Goal: Transaction & Acquisition: Purchase product/service

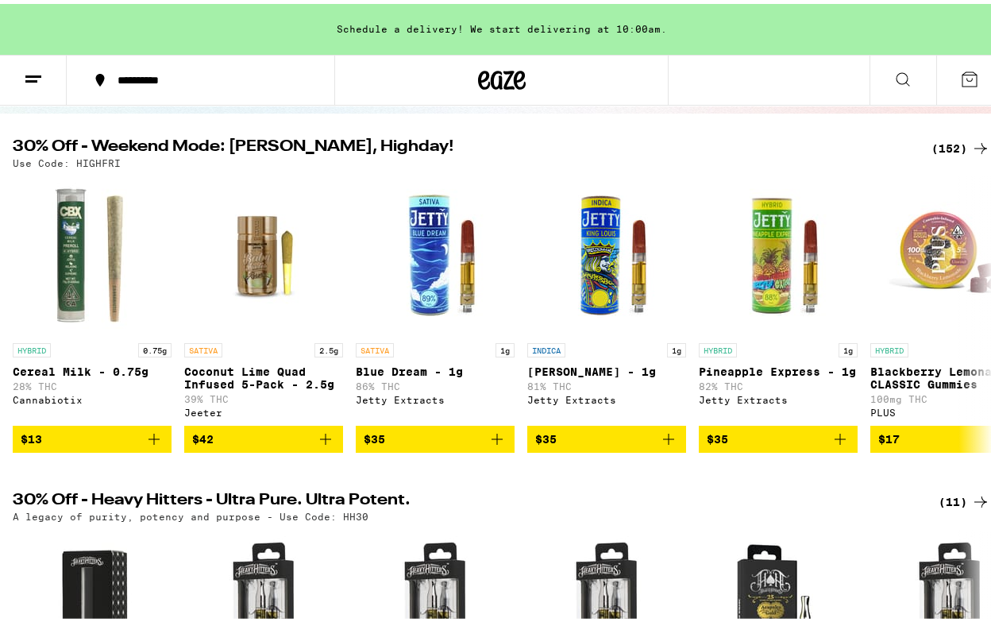
scroll to position [147, 0]
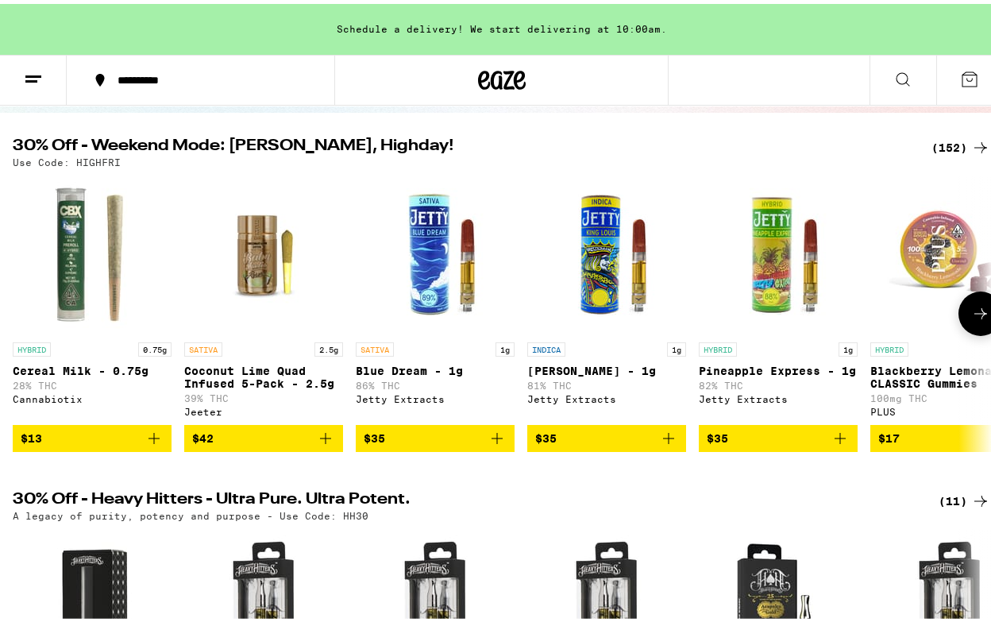
click at [974, 311] on icon at bounding box center [980, 309] width 13 height 11
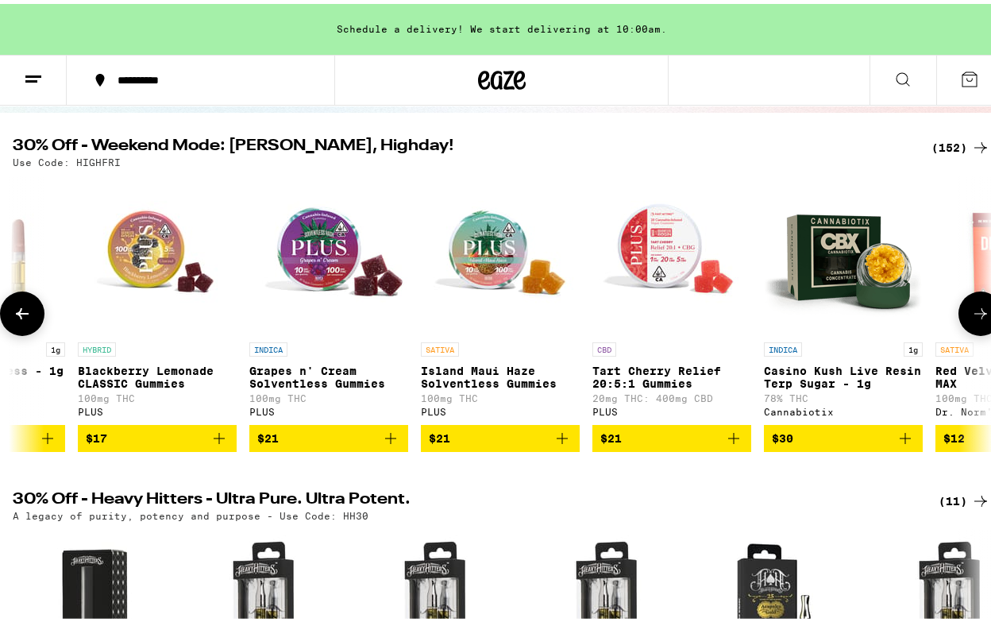
click at [971, 314] on icon at bounding box center [980, 309] width 19 height 19
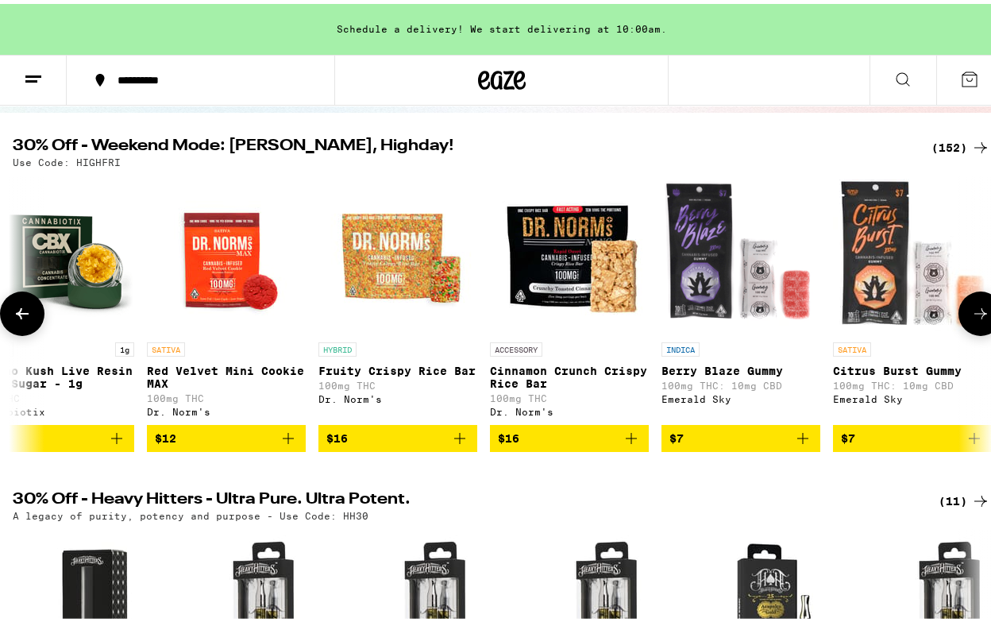
scroll to position [0, 1584]
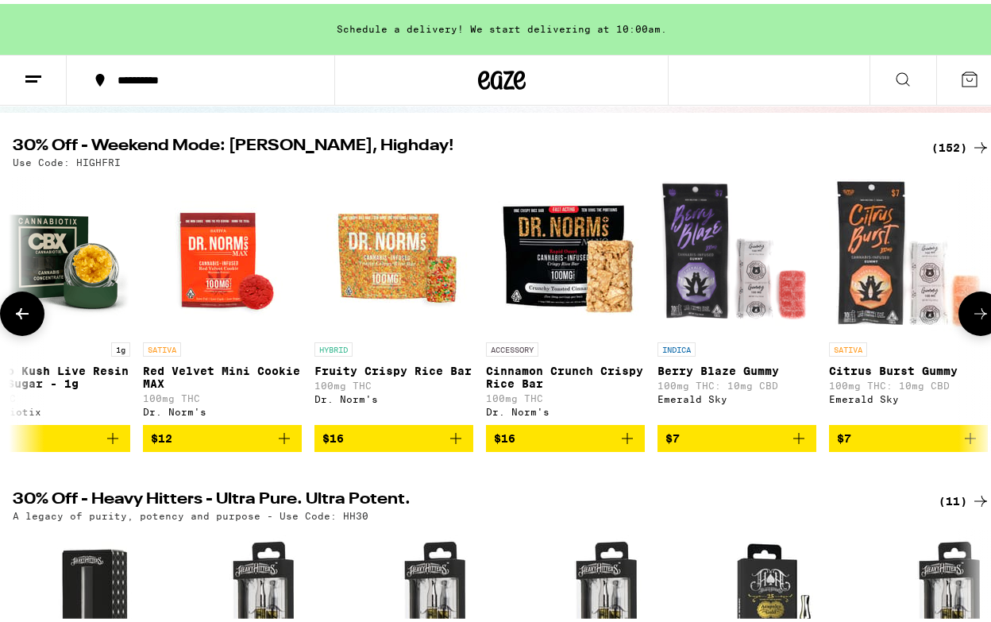
click at [971, 314] on icon at bounding box center [980, 309] width 19 height 19
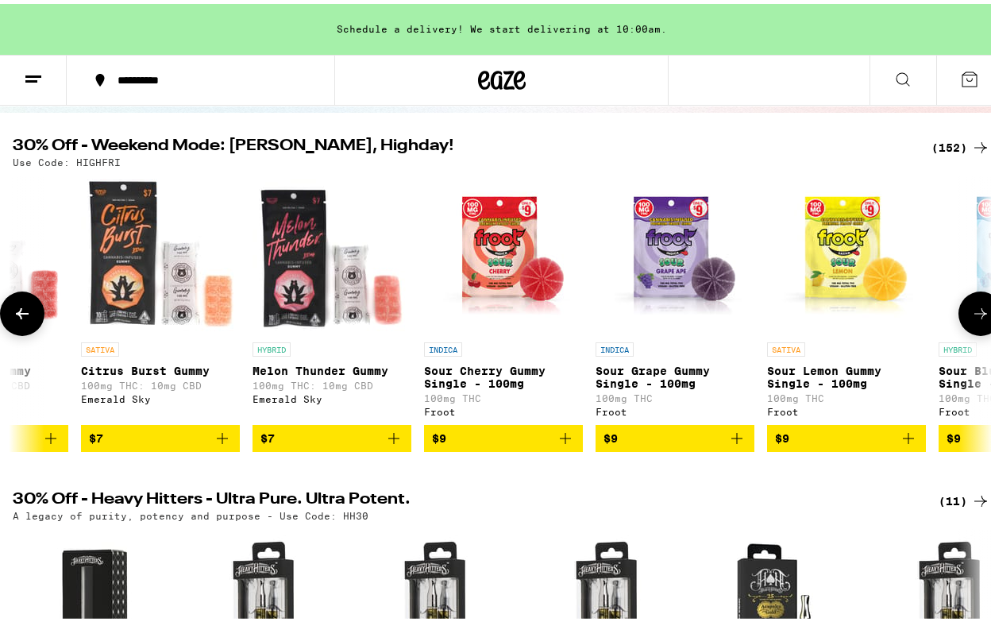
scroll to position [0, 2377]
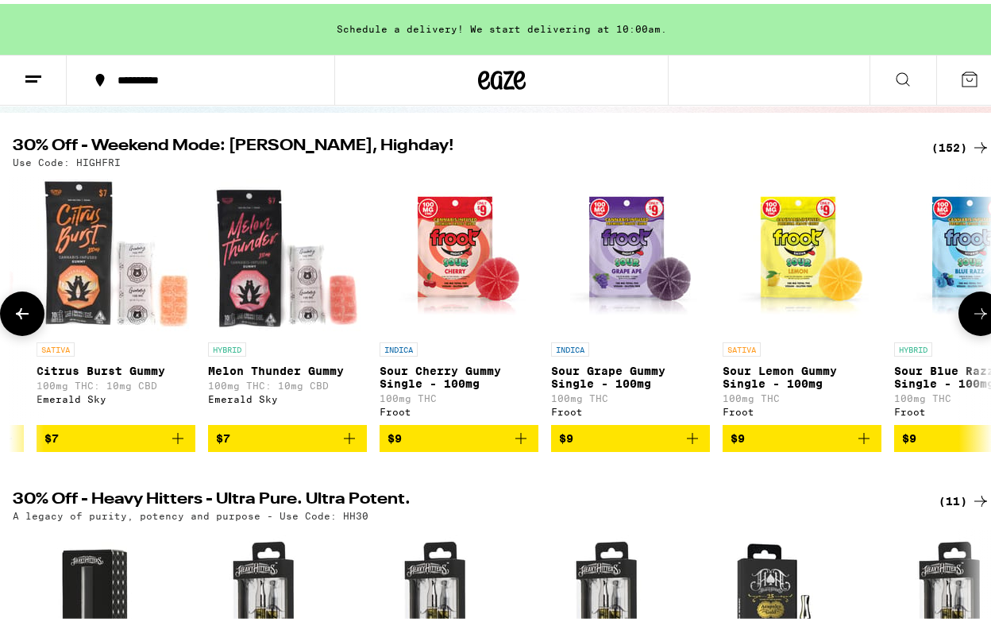
click at [971, 314] on icon at bounding box center [980, 309] width 19 height 19
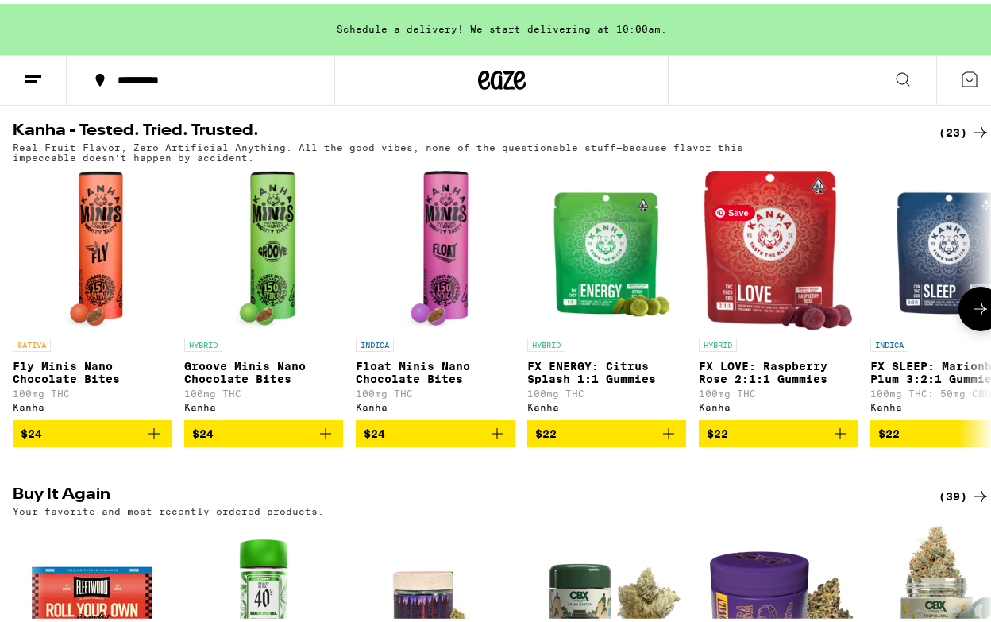
scroll to position [0, 0]
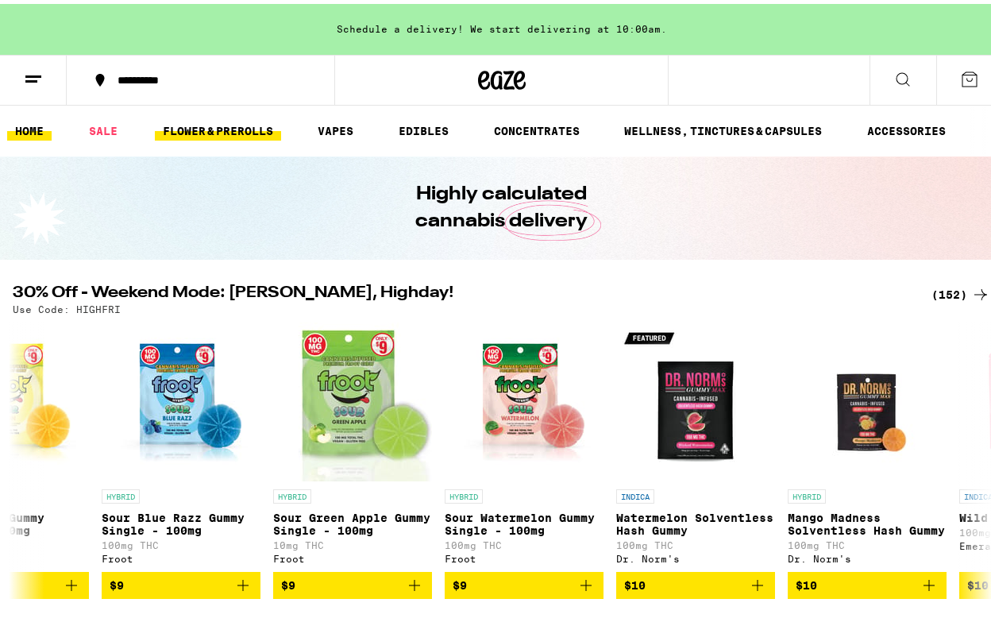
click at [256, 134] on link "FLOWER & PREROLLS" at bounding box center [218, 126] width 126 height 19
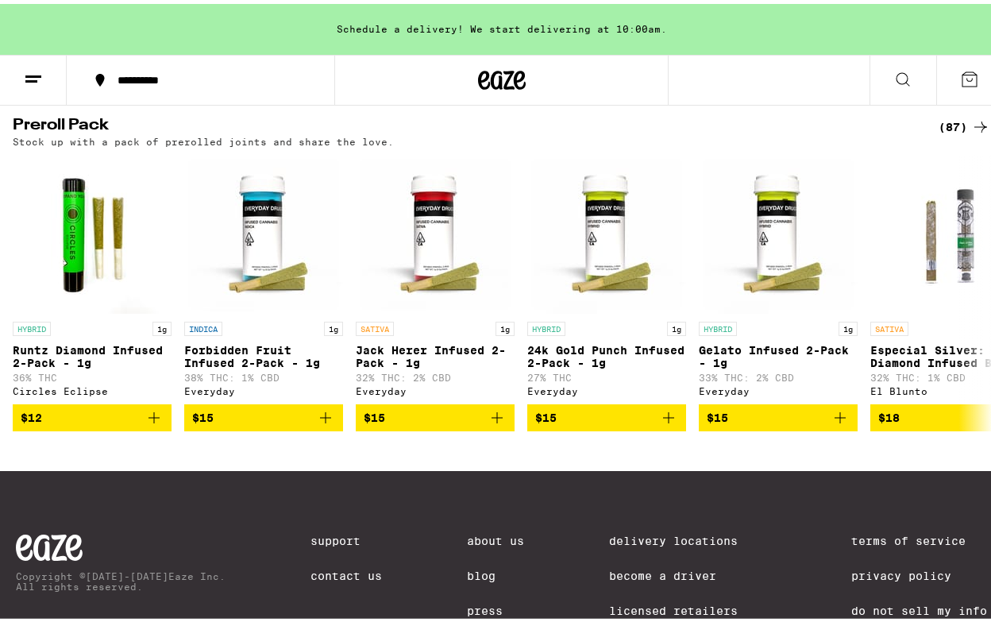
scroll to position [1218, 0]
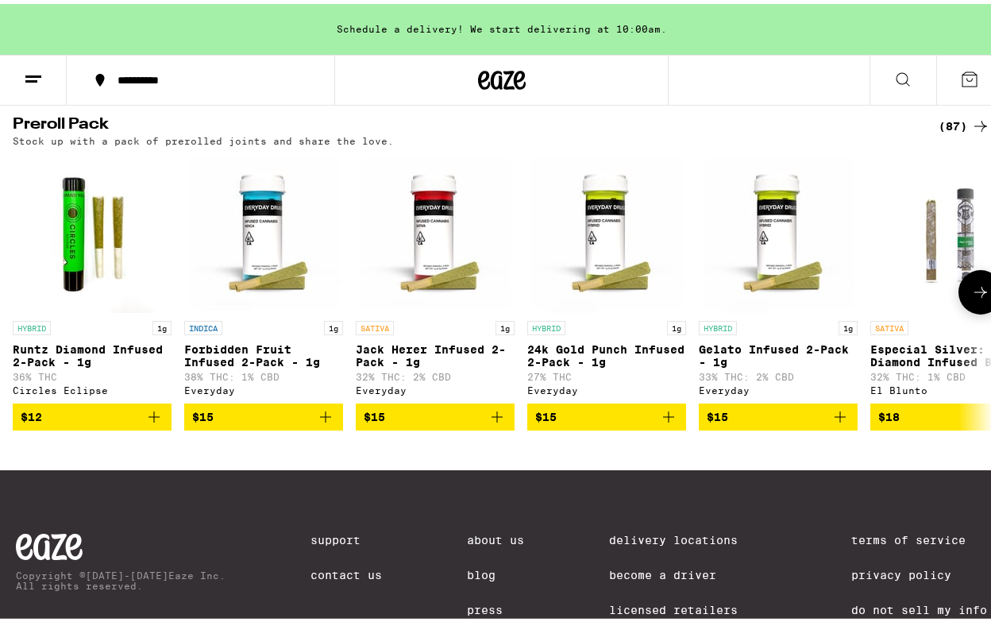
click at [148, 422] on icon "Add to bag" at bounding box center [153, 412] width 19 height 19
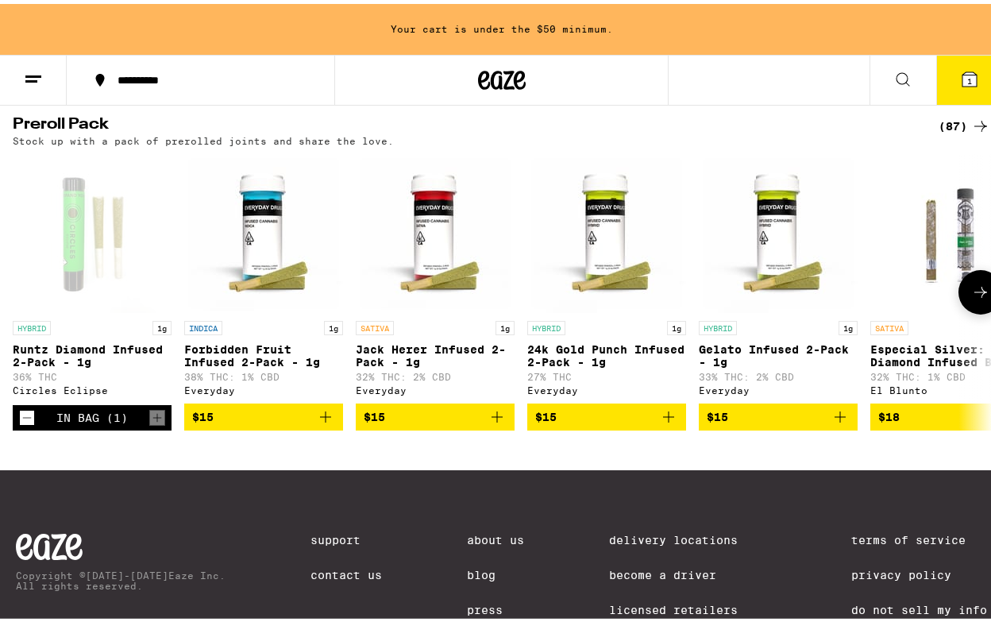
click at [324, 422] on icon "Add to bag" at bounding box center [325, 412] width 19 height 19
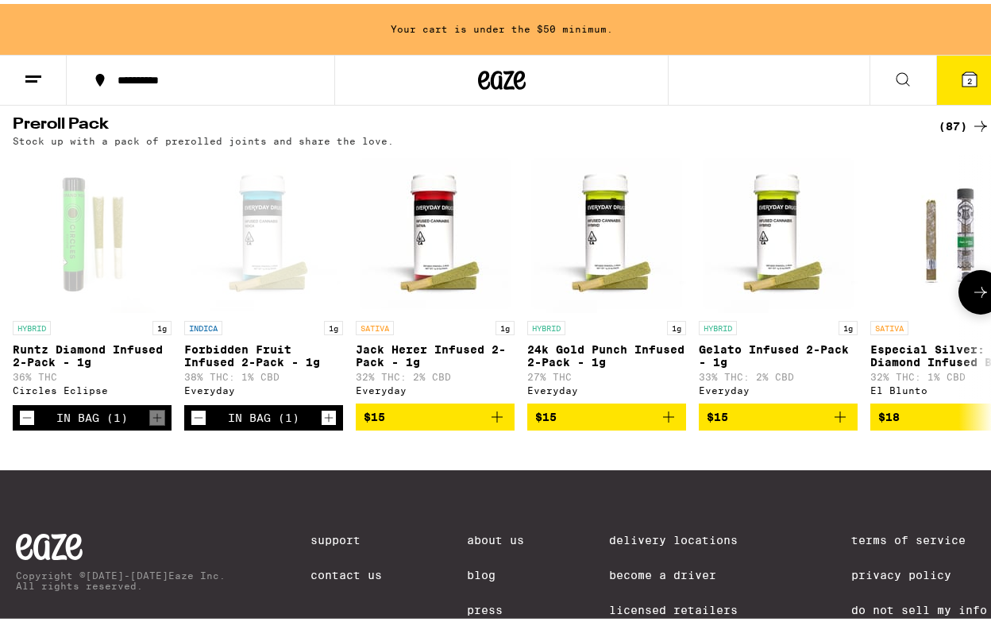
click at [974, 294] on icon at bounding box center [980, 288] width 13 height 11
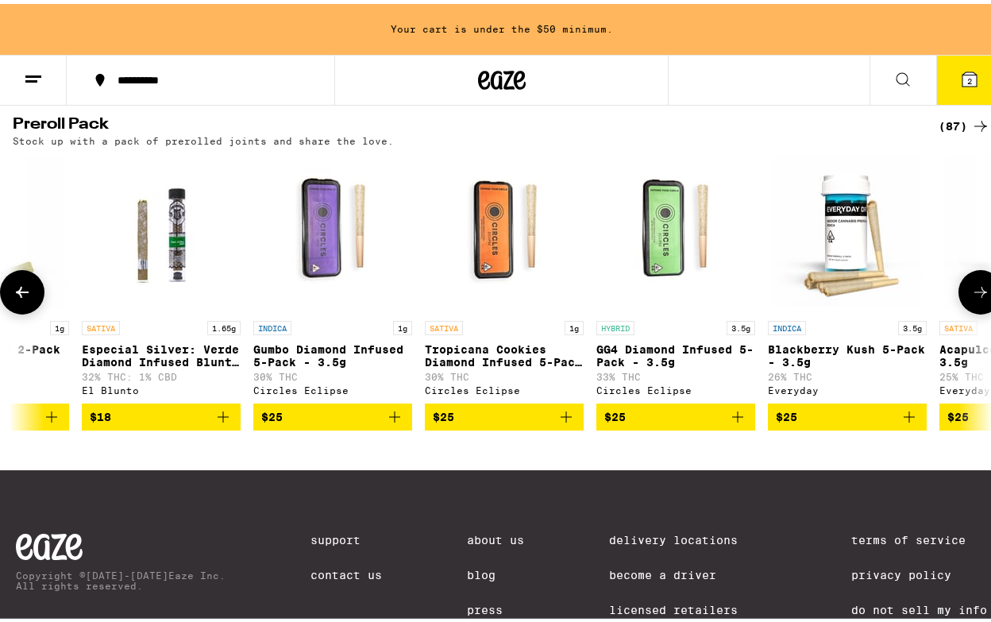
scroll to position [0, 792]
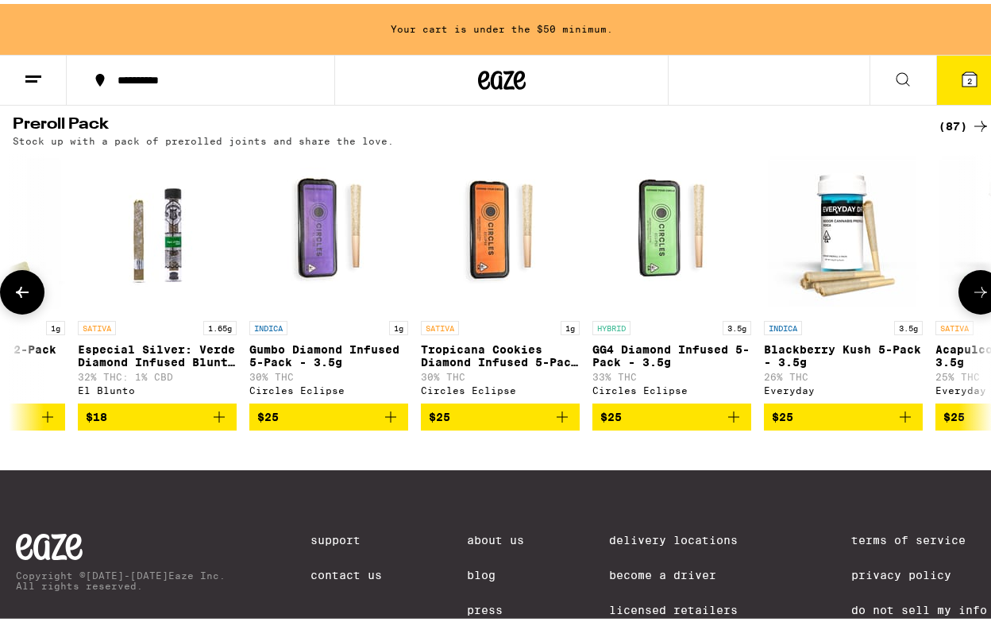
click at [971, 298] on icon at bounding box center [980, 288] width 19 height 19
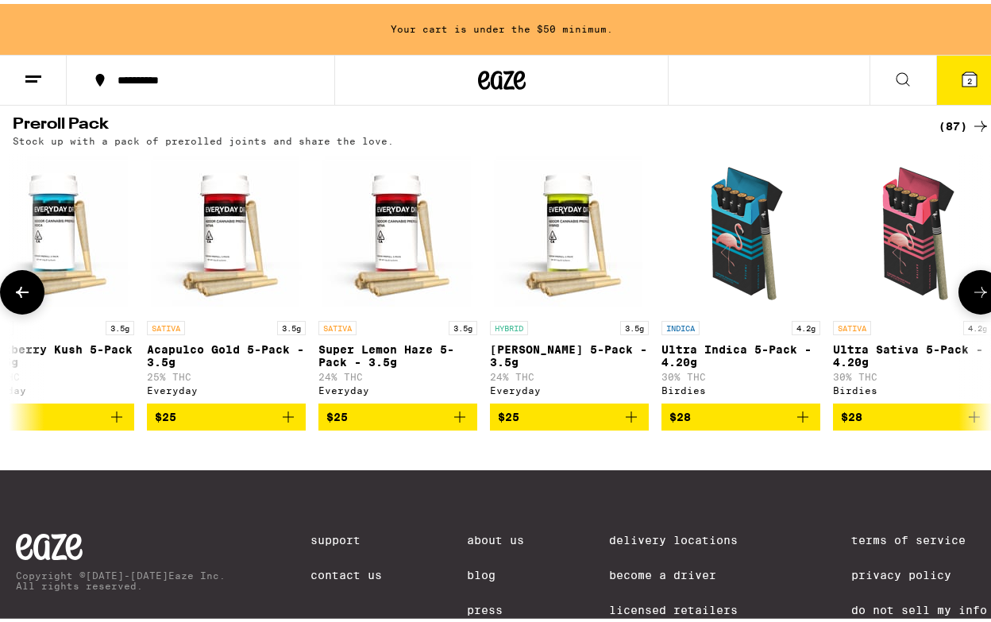
scroll to position [0, 1584]
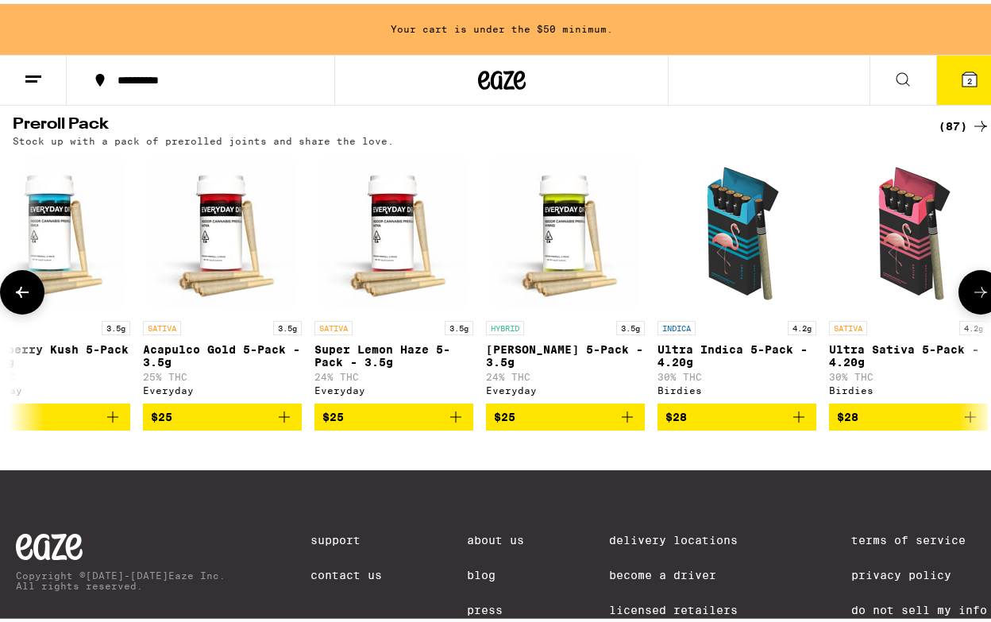
click at [799, 418] on icon "Add to bag" at bounding box center [798, 412] width 11 height 11
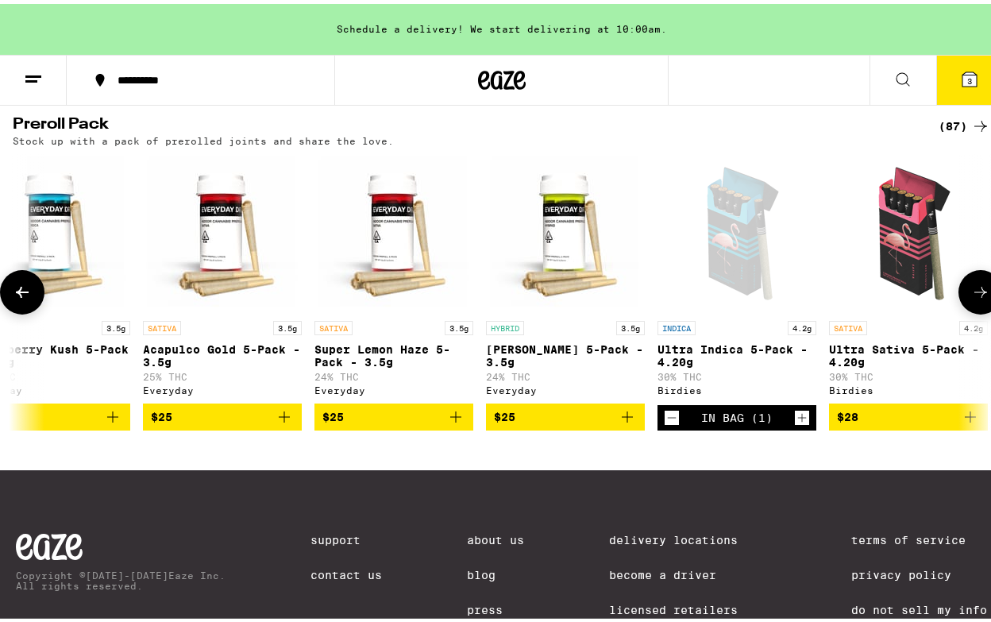
click at [958, 310] on button at bounding box center [980, 288] width 44 height 44
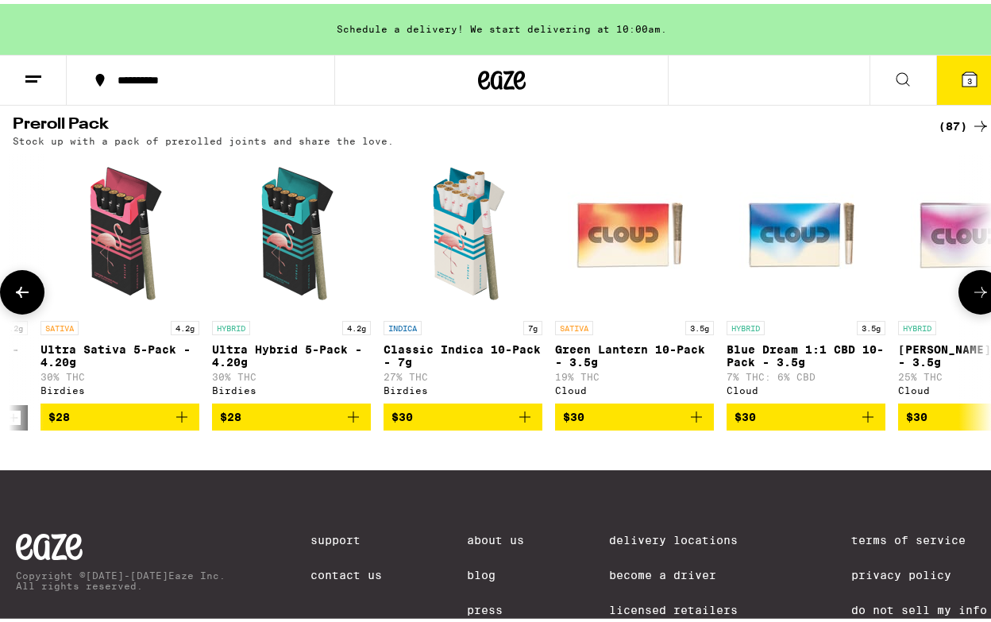
scroll to position [0, 2377]
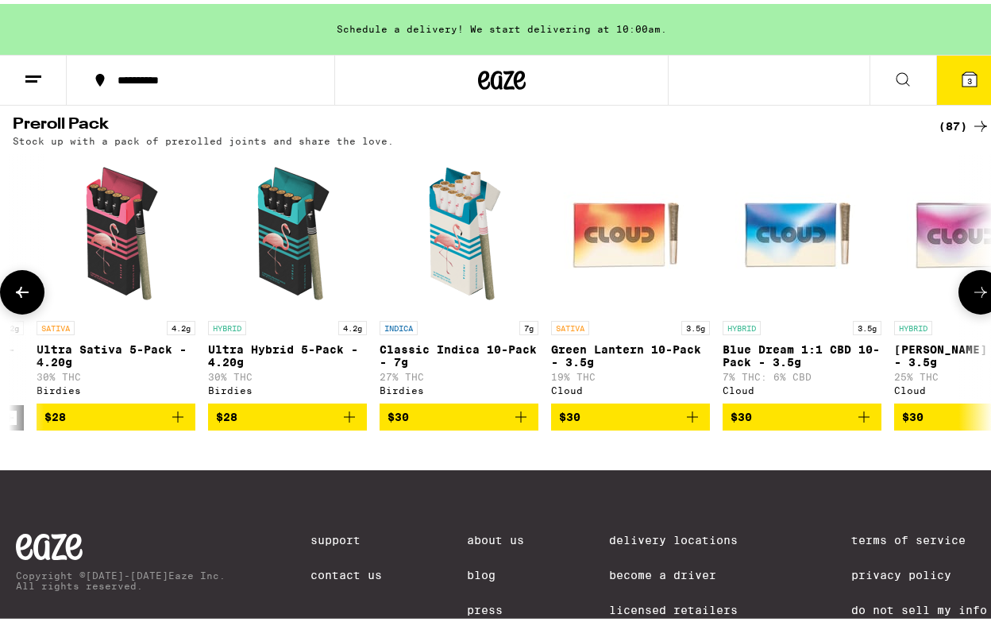
click at [958, 310] on button at bounding box center [980, 288] width 44 height 44
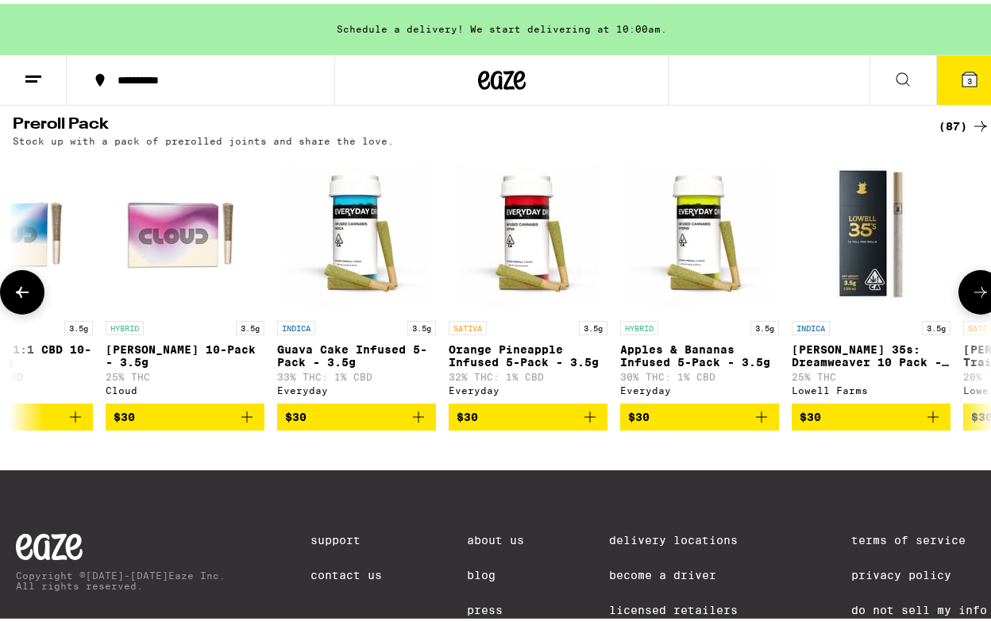
scroll to position [0, 3169]
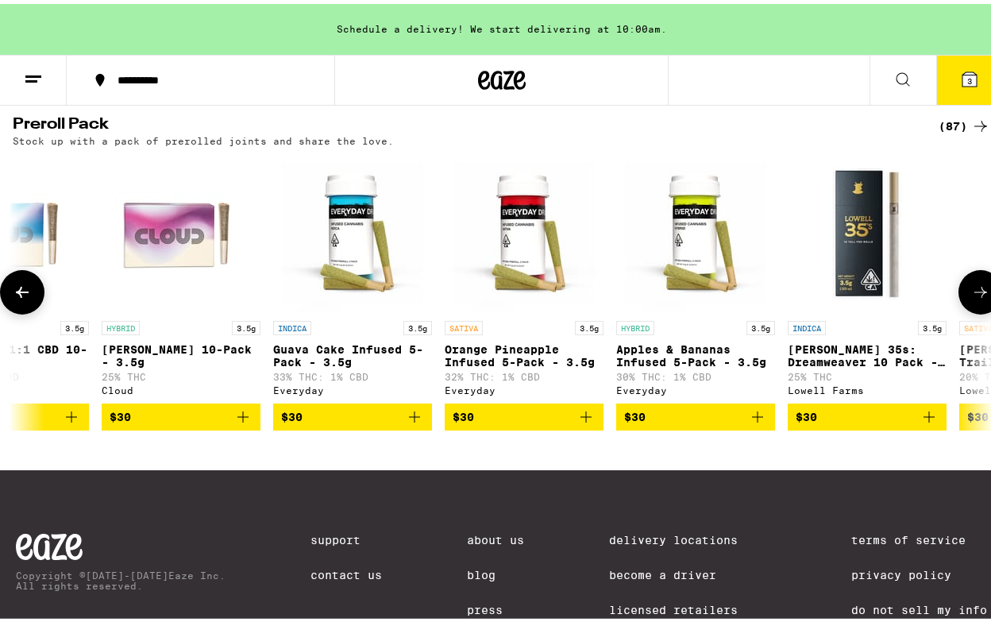
click at [20, 294] on icon at bounding box center [22, 288] width 13 height 11
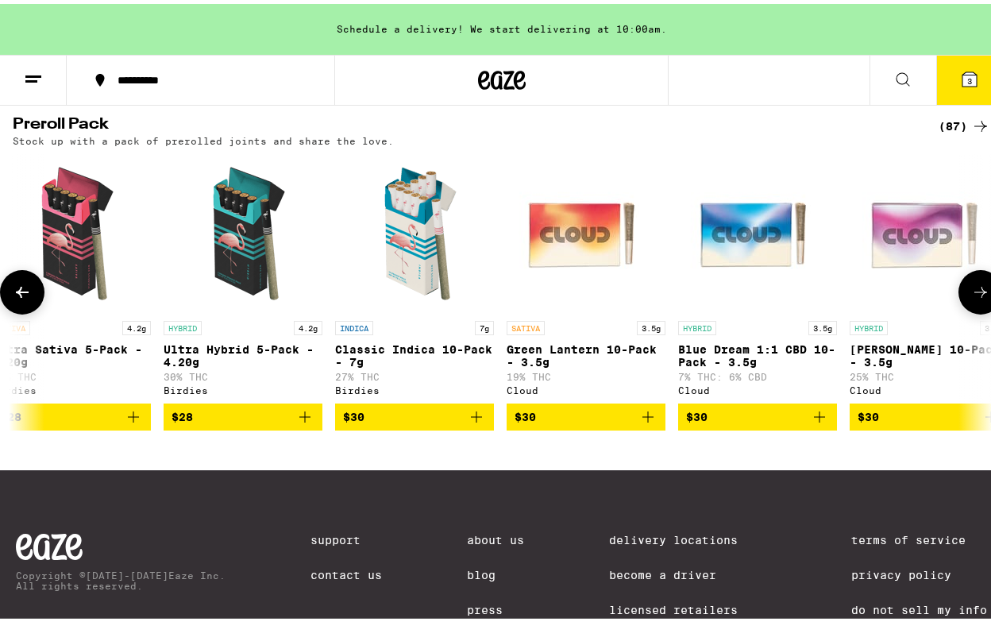
scroll to position [0, 2377]
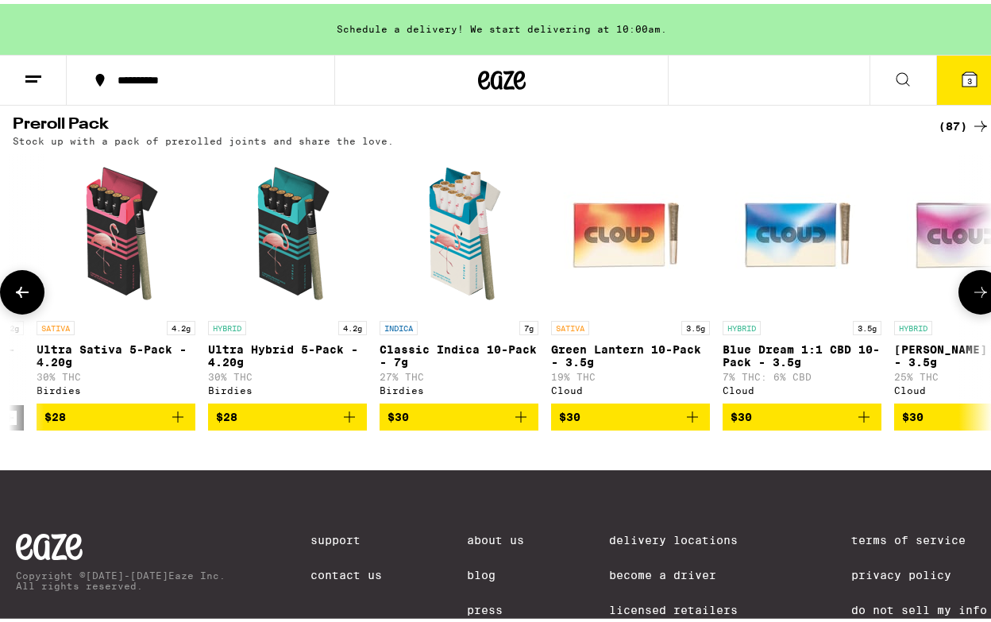
click at [971, 298] on icon at bounding box center [980, 288] width 19 height 19
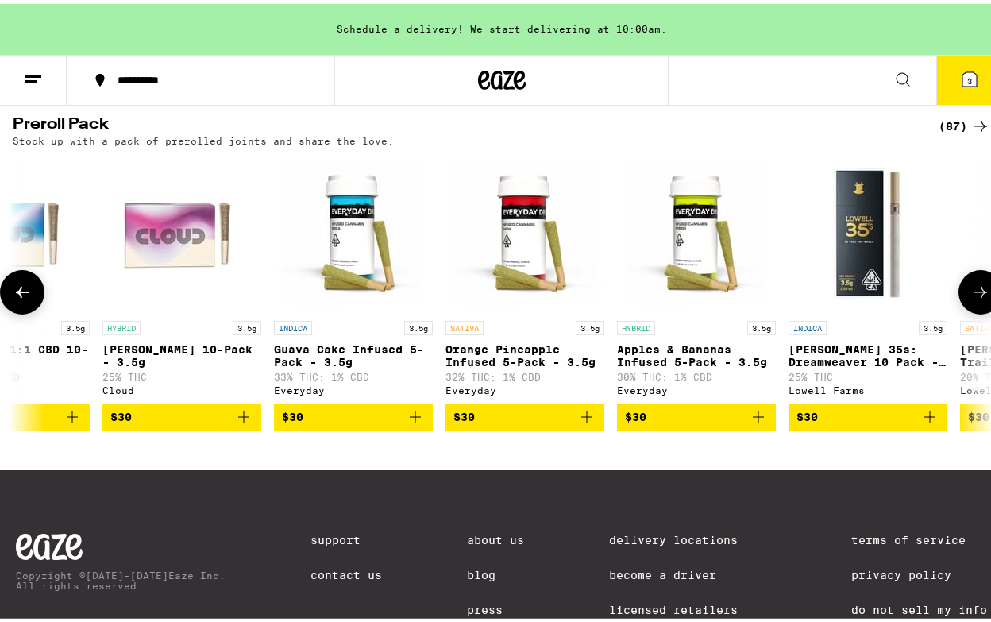
scroll to position [0, 3169]
click at [967, 310] on button at bounding box center [980, 288] width 44 height 44
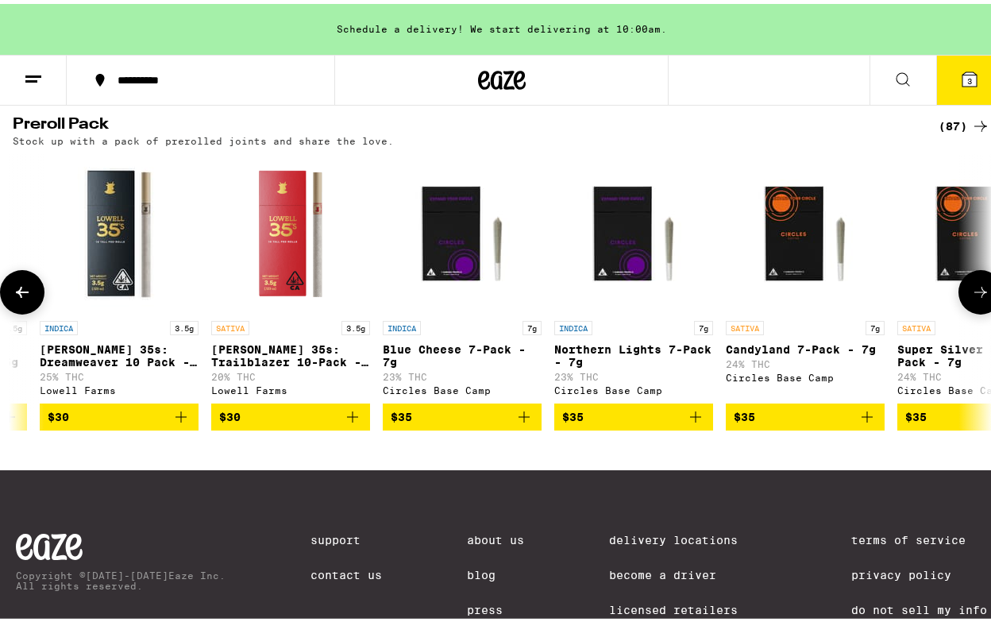
scroll to position [0, 3961]
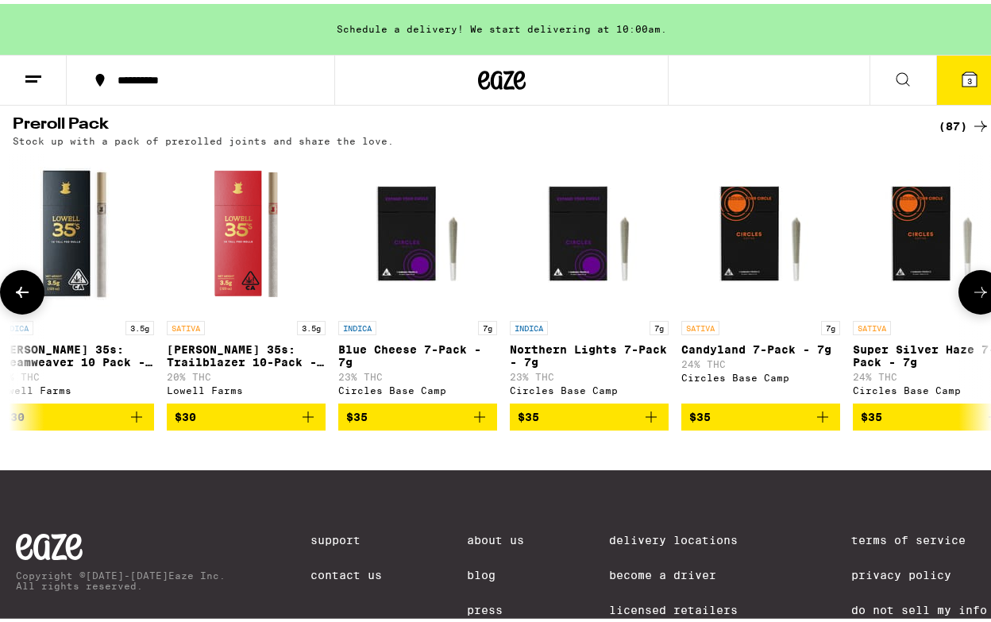
click at [140, 422] on icon "Add to bag" at bounding box center [136, 412] width 19 height 19
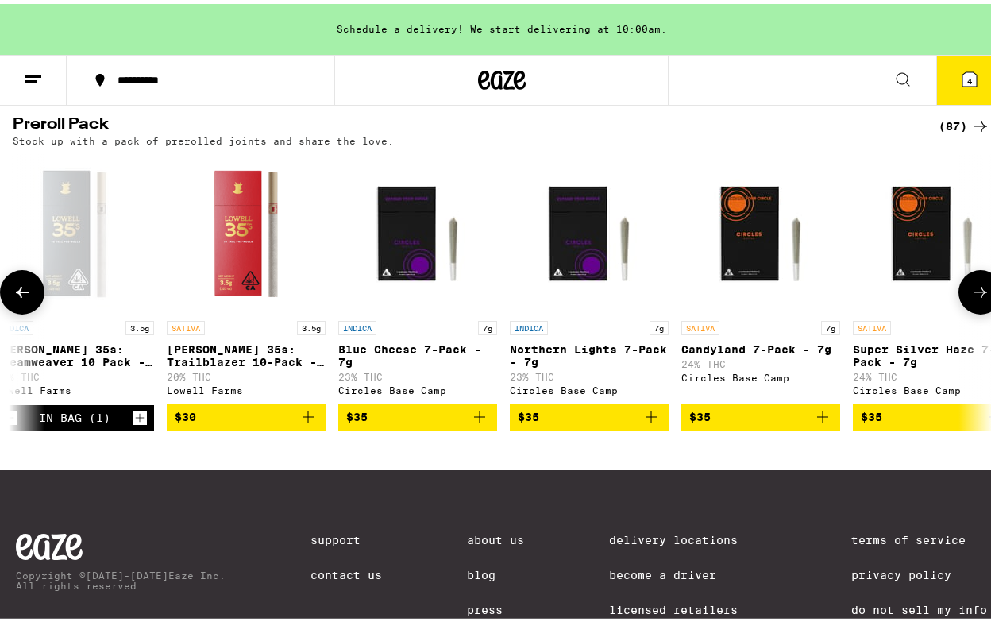
click at [650, 418] on icon "Add to bag" at bounding box center [650, 412] width 11 height 11
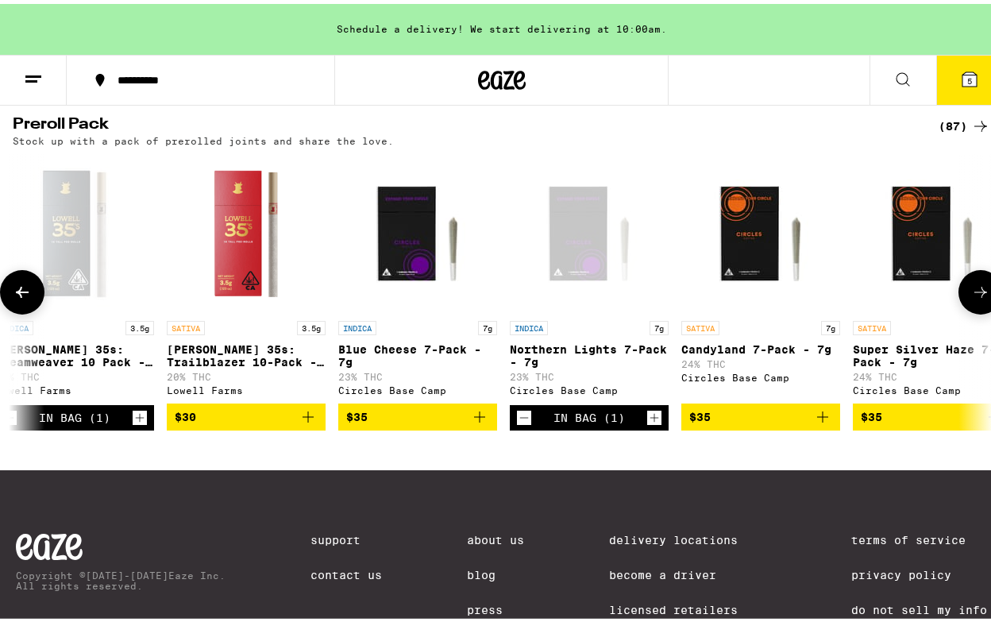
click at [971, 298] on icon at bounding box center [980, 288] width 19 height 19
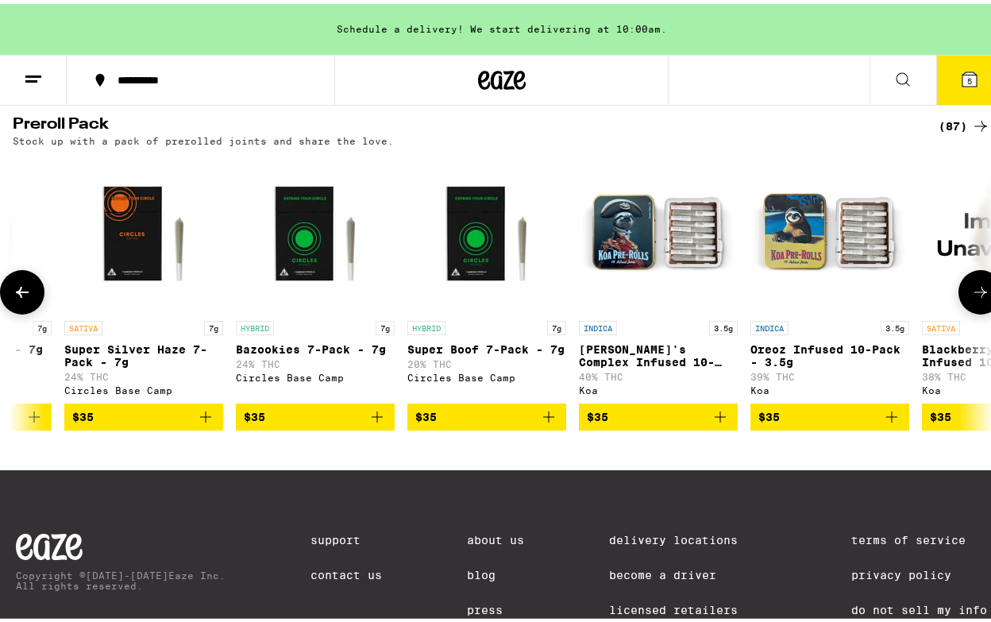
scroll to position [0, 4753]
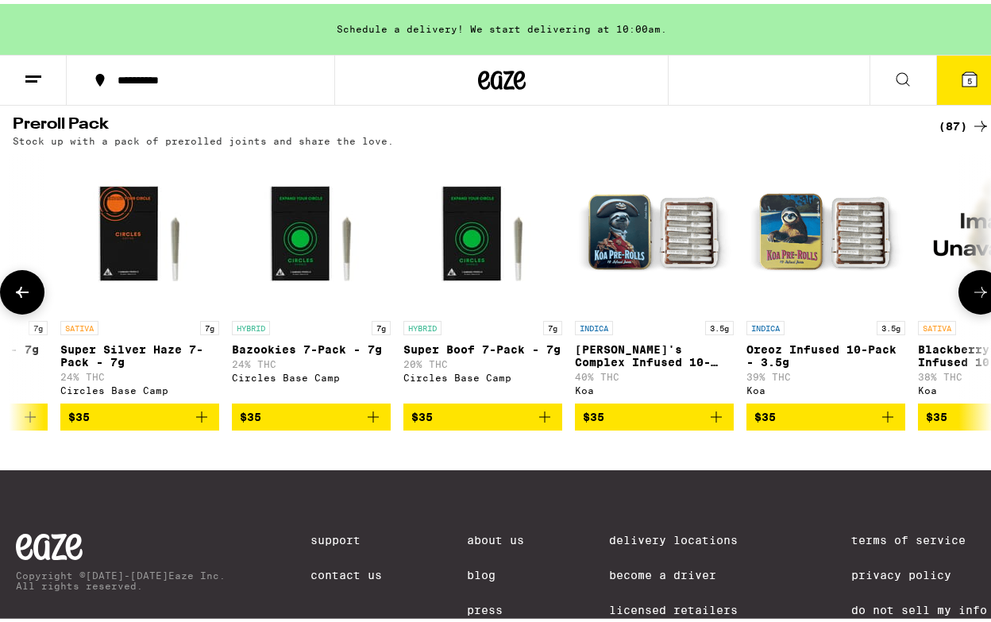
click at [718, 422] on icon "Add to bag" at bounding box center [715, 412] width 19 height 19
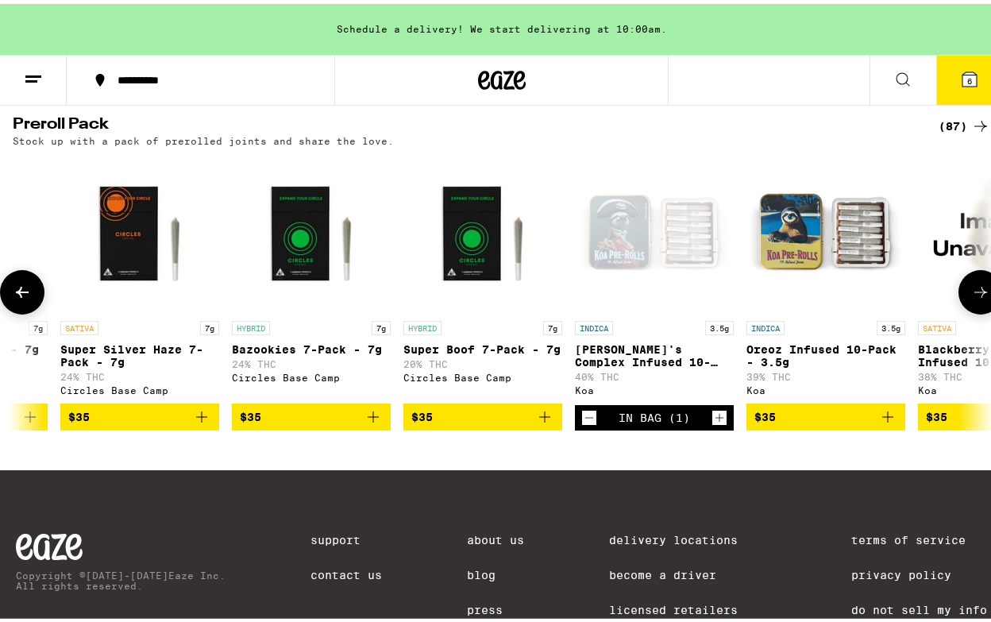
click at [974, 298] on icon at bounding box center [980, 288] width 19 height 19
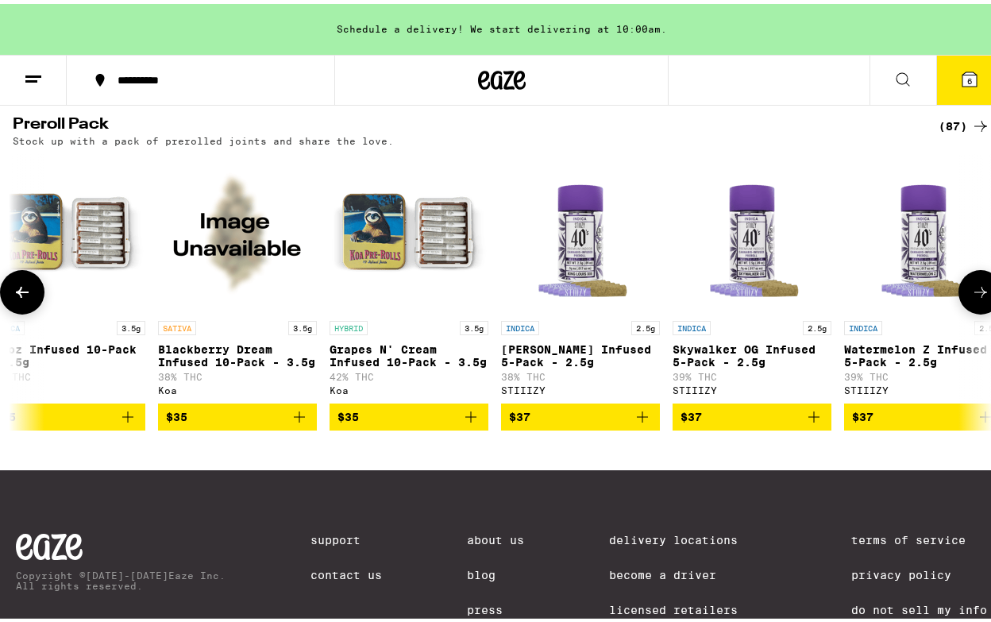
scroll to position [0, 5546]
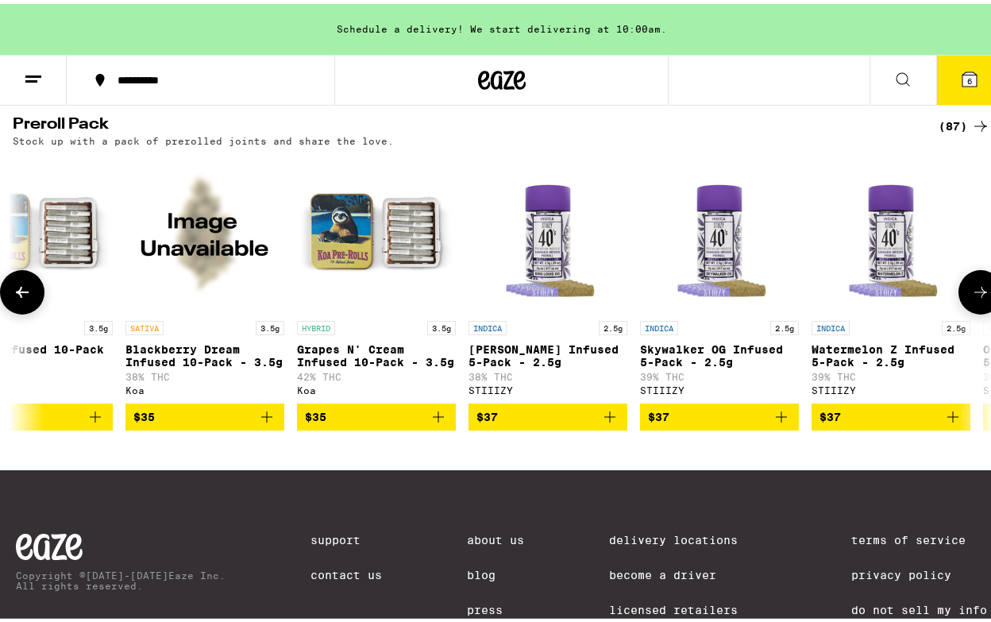
click at [945, 422] on icon "Add to bag" at bounding box center [952, 412] width 19 height 19
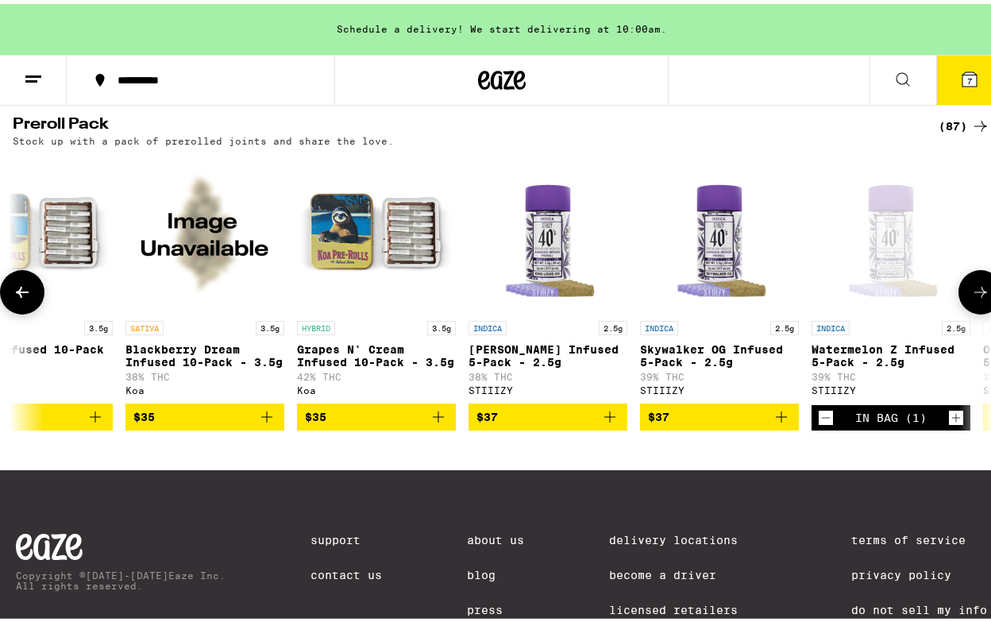
click at [971, 298] on icon at bounding box center [980, 288] width 19 height 19
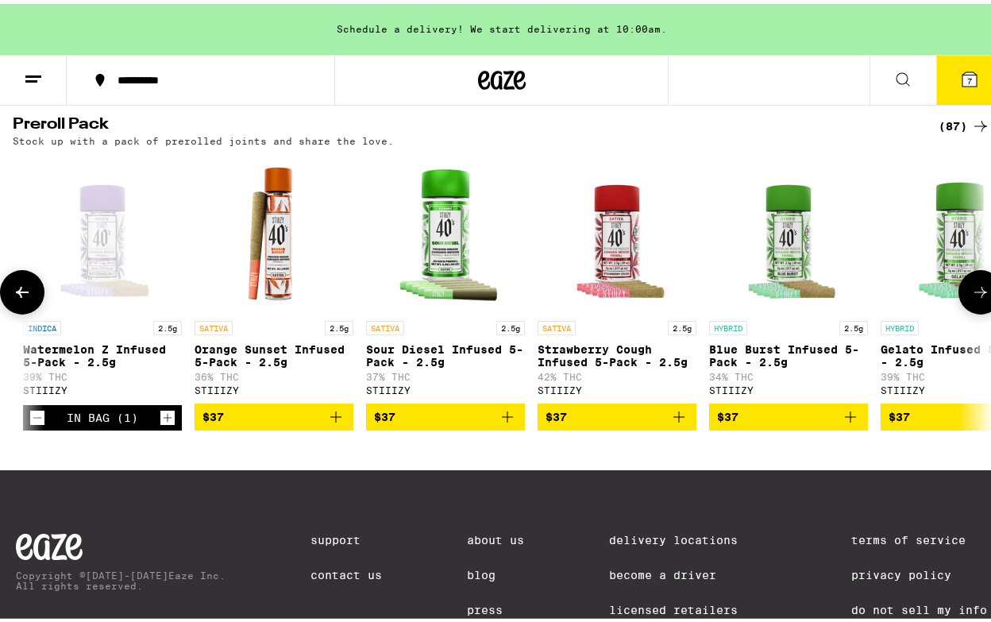
scroll to position [0, 6338]
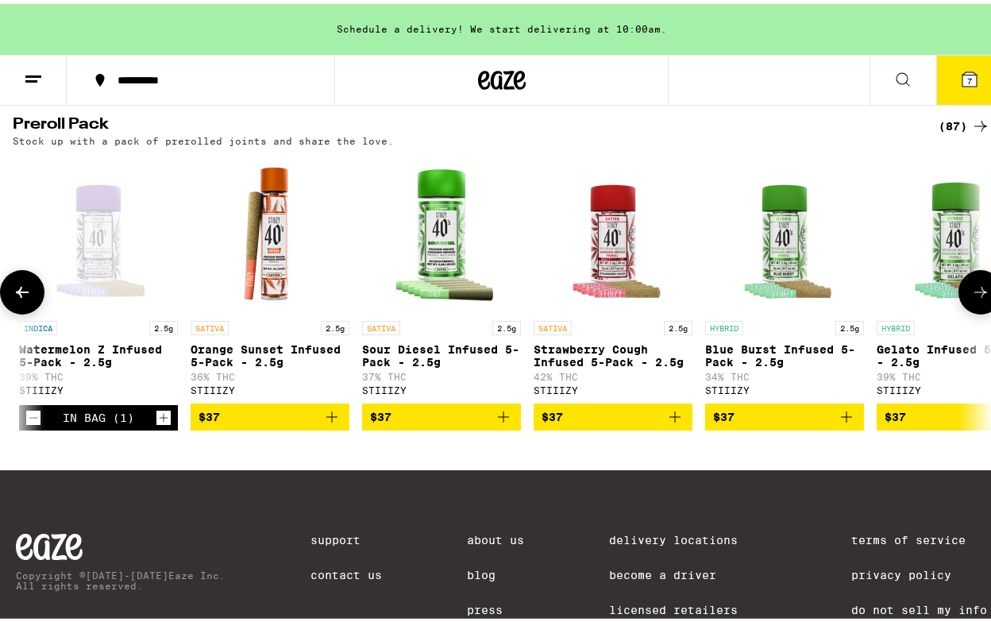
click at [971, 298] on icon at bounding box center [980, 288] width 19 height 19
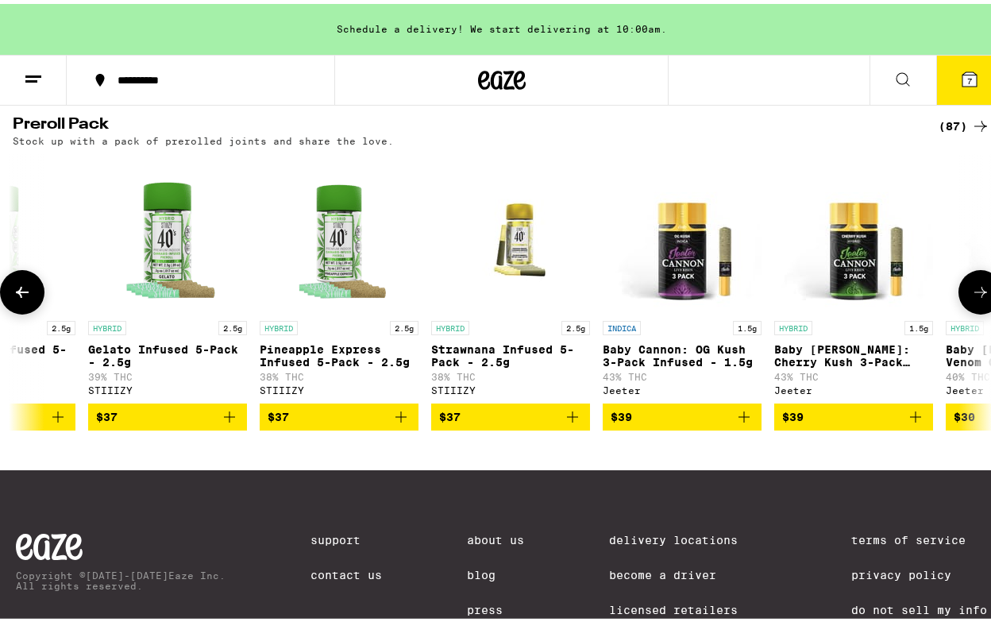
scroll to position [0, 7130]
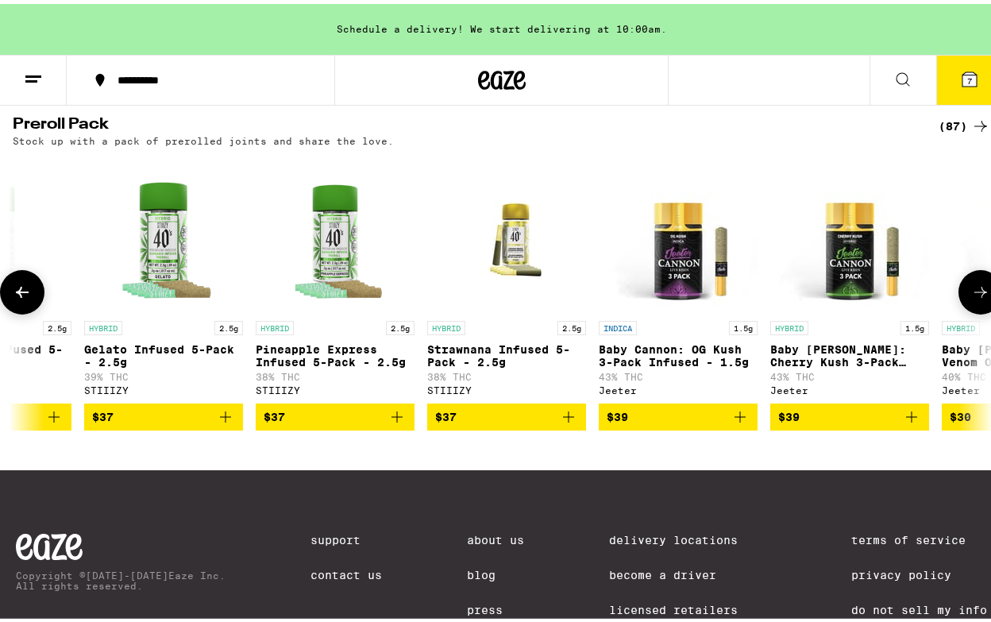
click at [746, 422] on icon "Add to bag" at bounding box center [739, 412] width 19 height 19
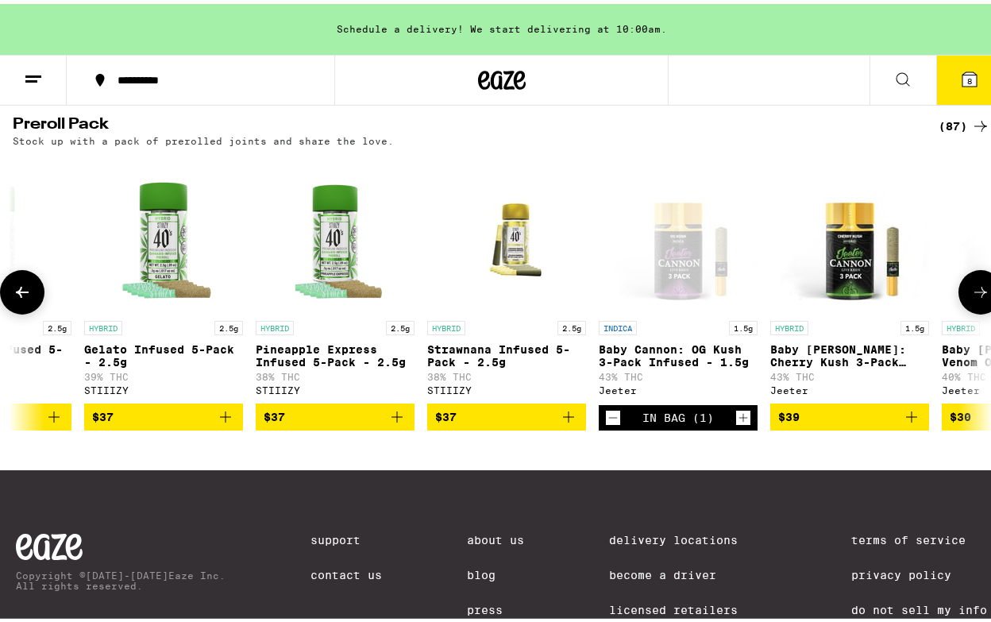
click at [971, 298] on icon at bounding box center [980, 288] width 19 height 19
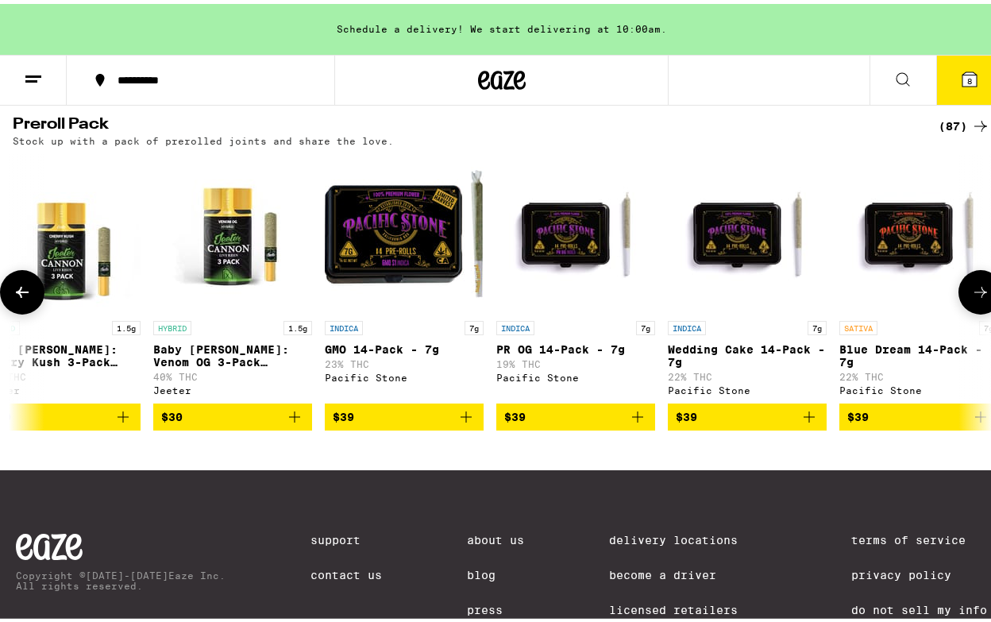
scroll to position [0, 7922]
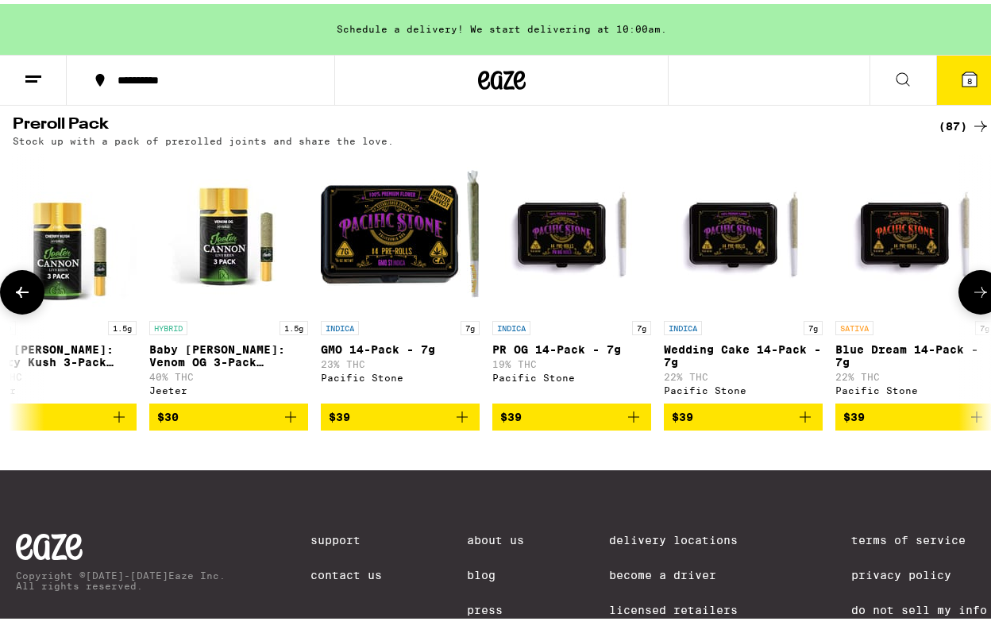
click at [971, 298] on icon at bounding box center [980, 288] width 19 height 19
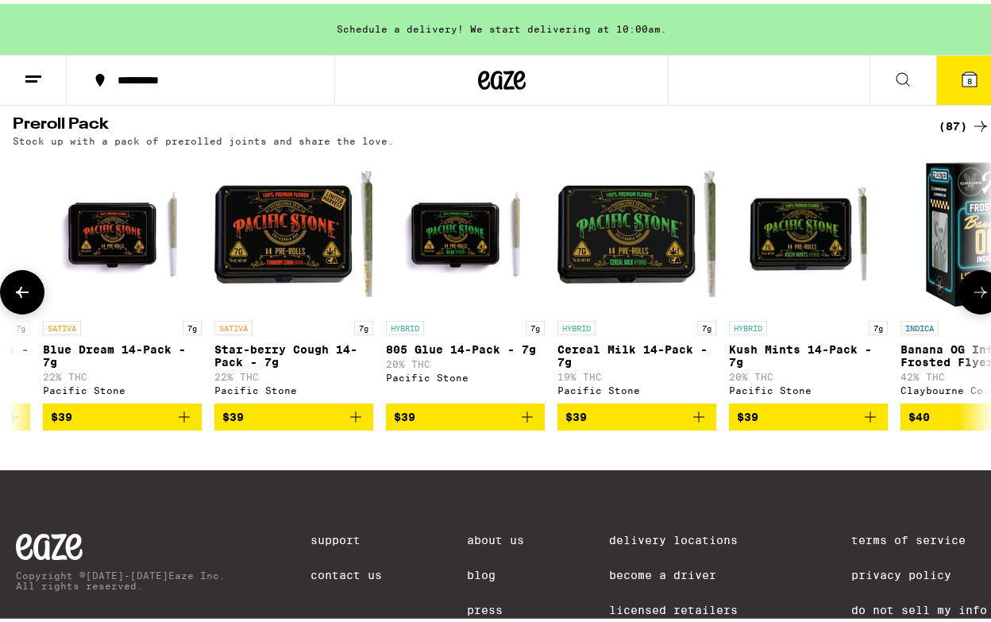
click at [971, 298] on icon at bounding box center [980, 288] width 19 height 19
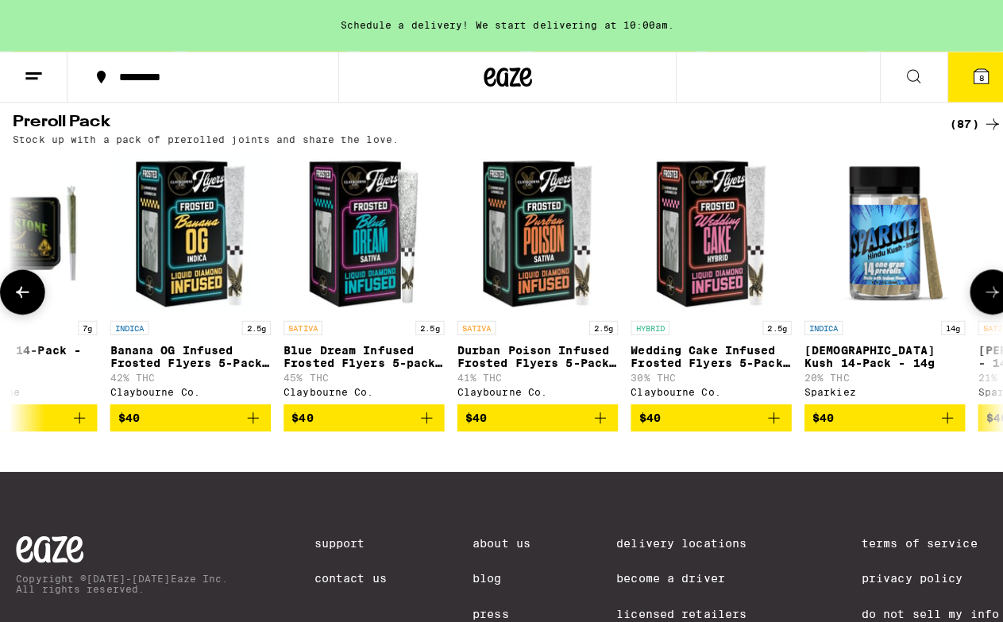
scroll to position [0, 9507]
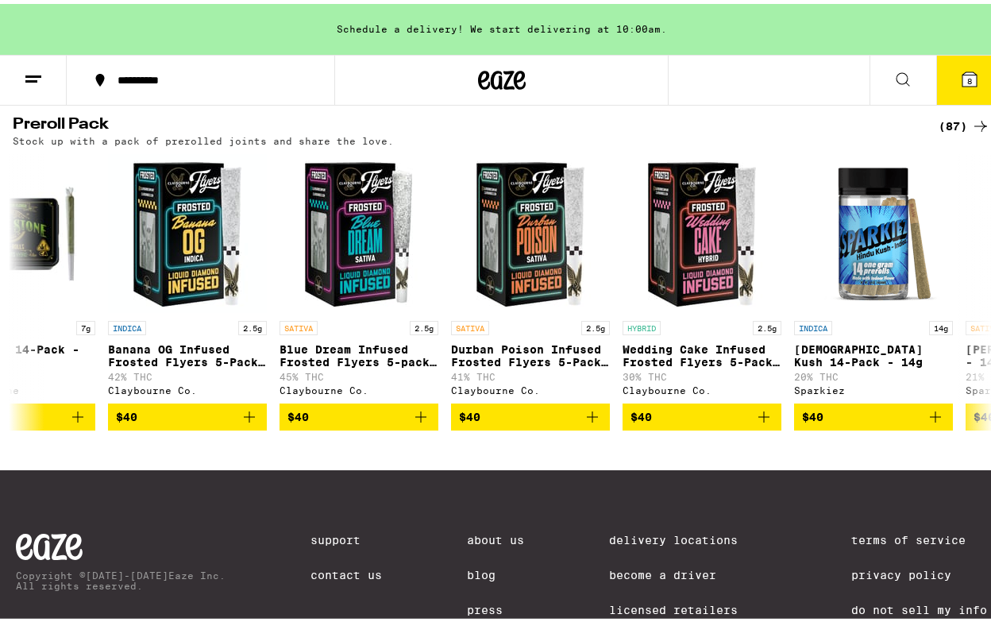
click at [962, 79] on icon at bounding box center [969, 75] width 14 height 14
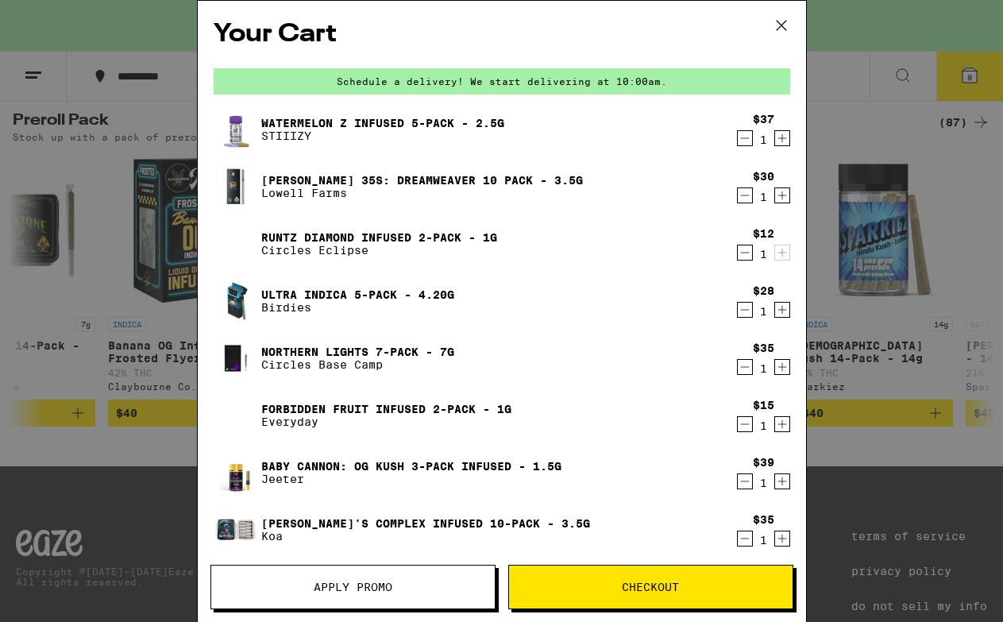
click at [737, 418] on icon "Decrement" at bounding box center [744, 423] width 14 height 19
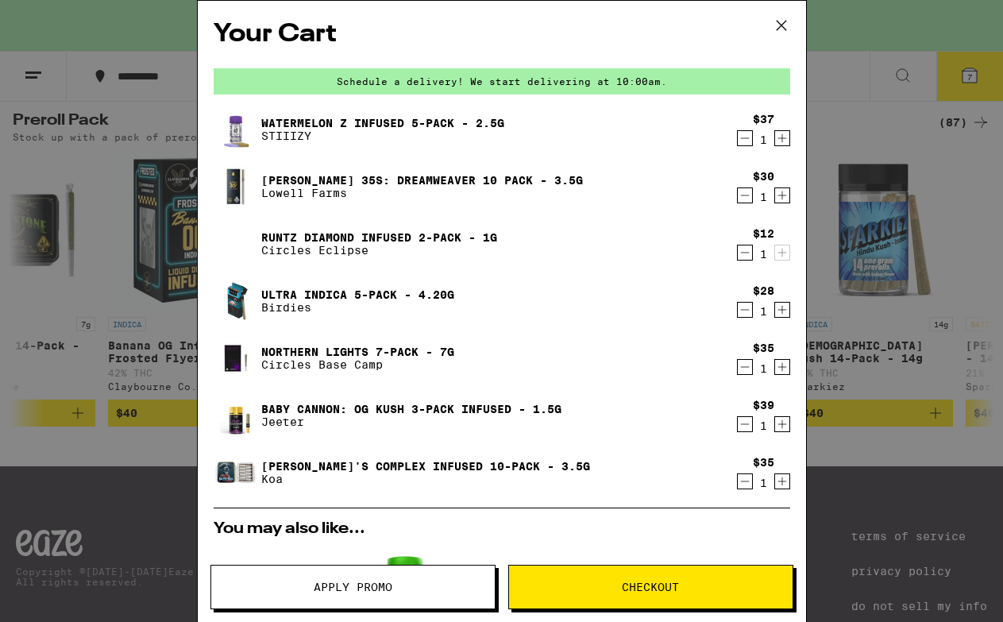
click at [737, 252] on icon "Decrement" at bounding box center [744, 252] width 14 height 19
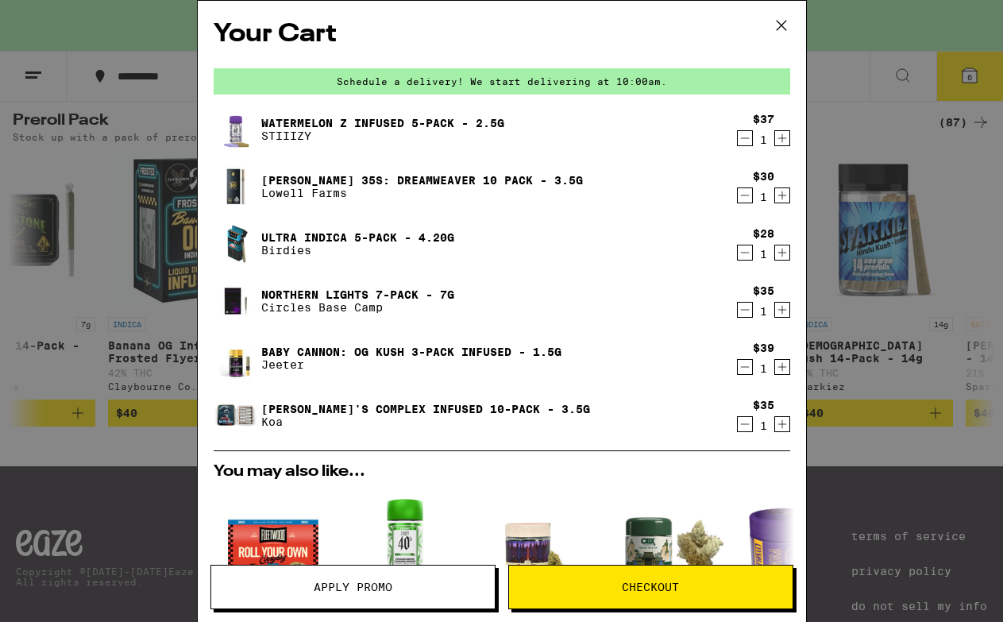
click at [737, 194] on icon "Decrement" at bounding box center [744, 195] width 14 height 19
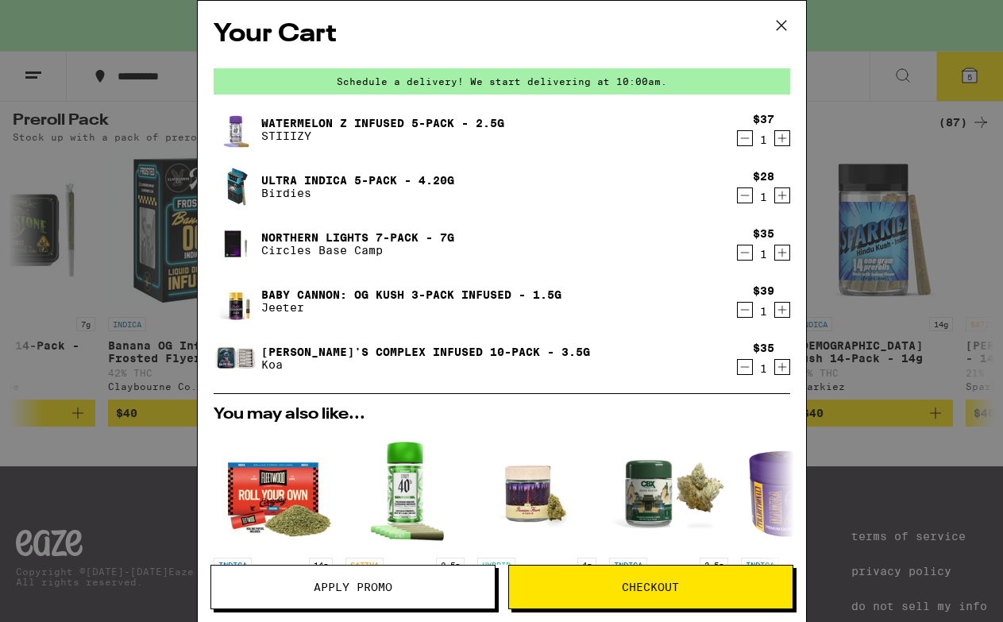
click at [737, 251] on icon "Decrement" at bounding box center [744, 252] width 14 height 19
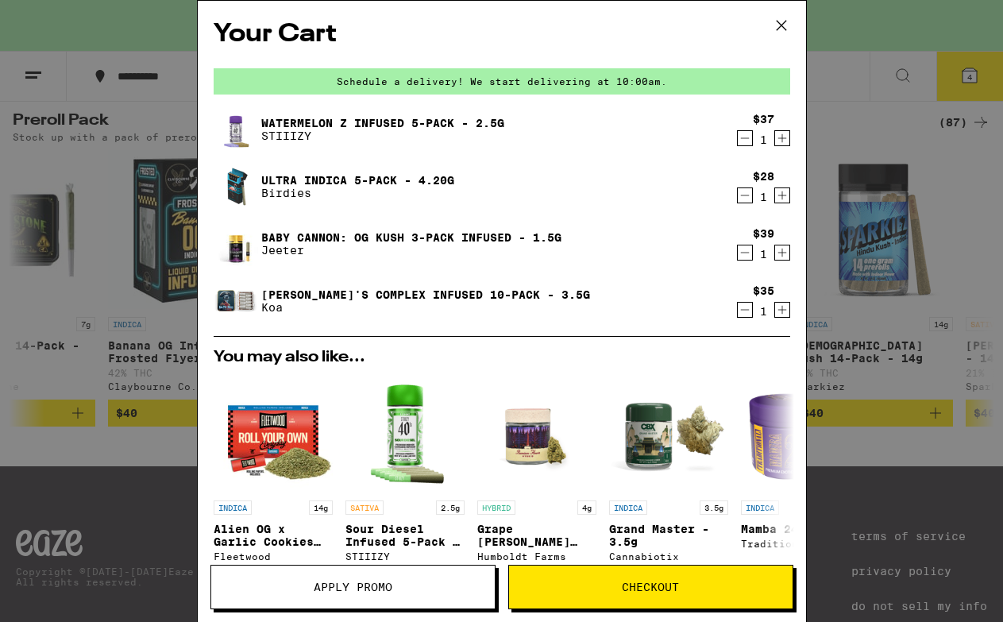
click at [737, 252] on icon "Decrement" at bounding box center [744, 252] width 14 height 19
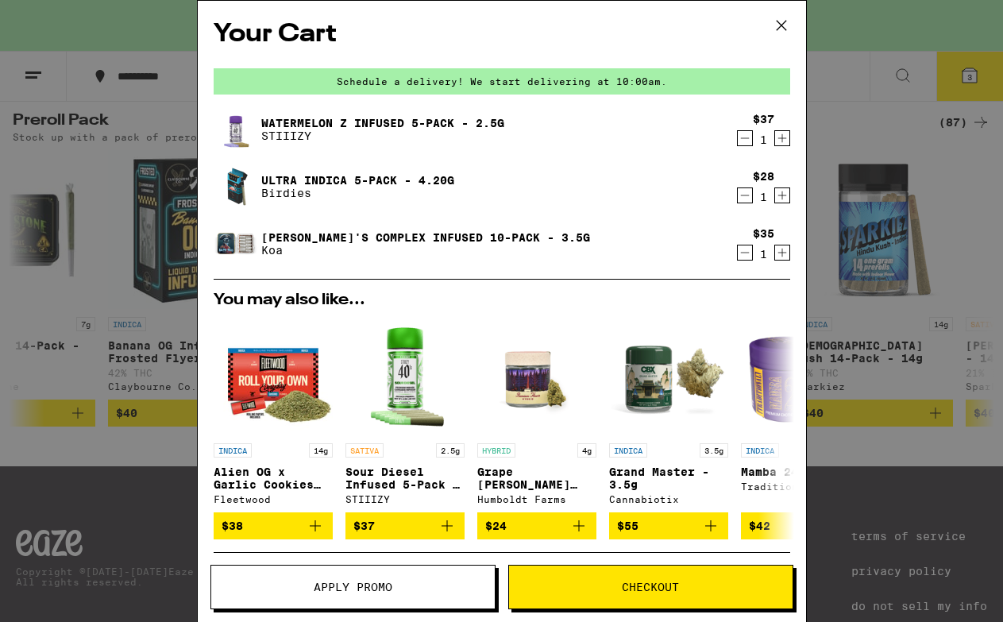
click at [776, 24] on icon at bounding box center [781, 25] width 24 height 24
click at [778, 32] on icon at bounding box center [781, 25] width 24 height 24
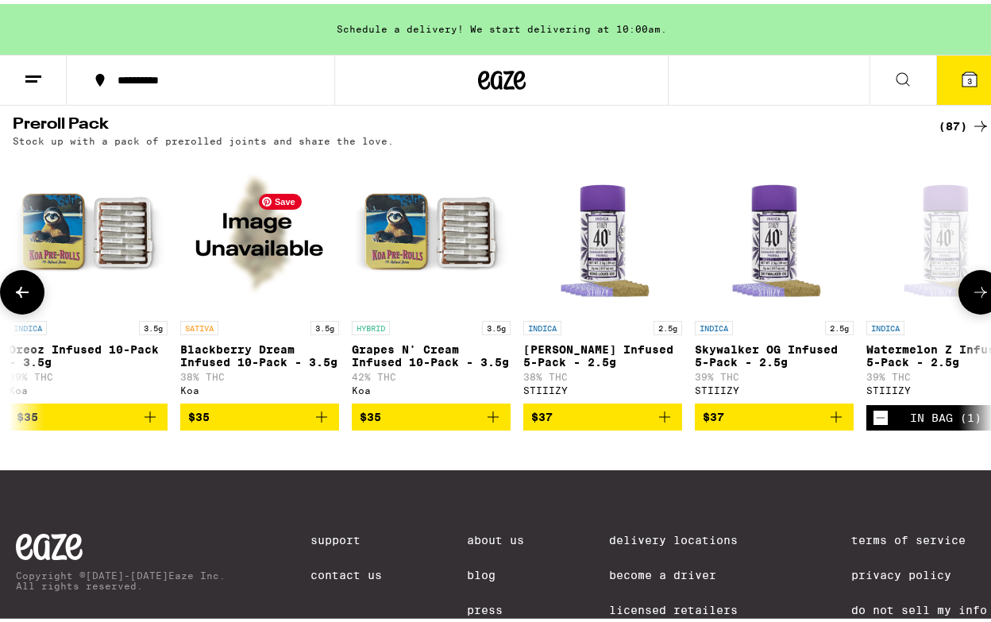
scroll to position [0, 5486]
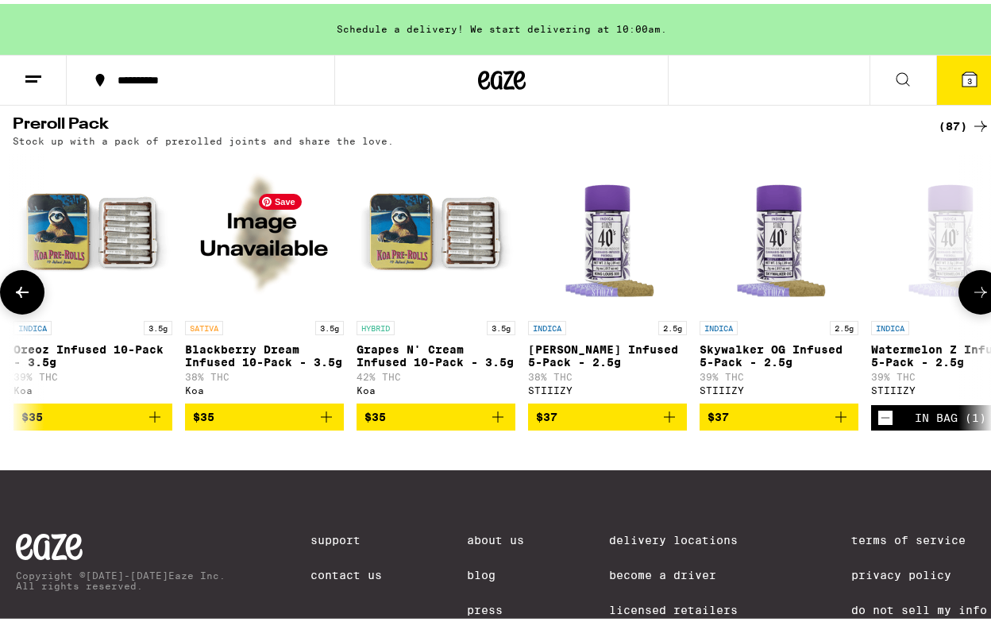
click at [433, 298] on img "Open page for Grapes N' Cream Infused 10-Pack - 3.5g from Koa" at bounding box center [435, 229] width 159 height 159
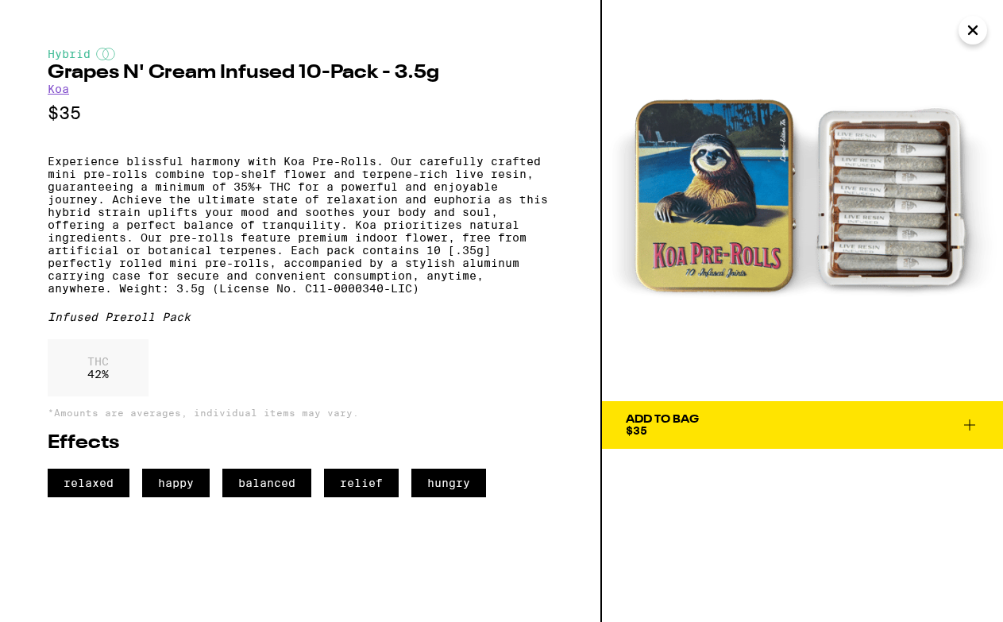
click at [973, 40] on icon "Close" at bounding box center [972, 30] width 19 height 24
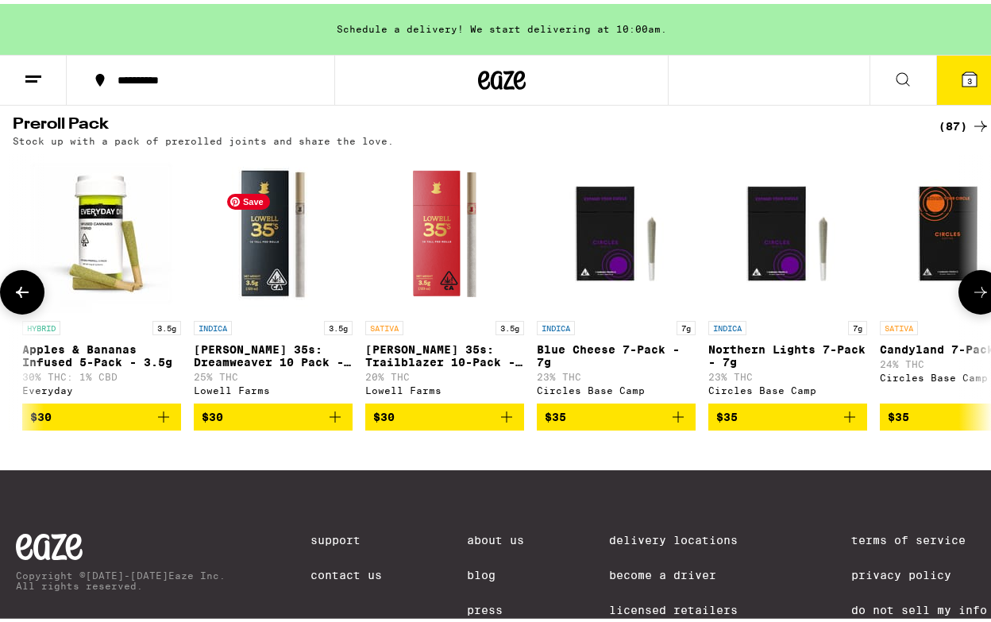
scroll to position [0, 3760]
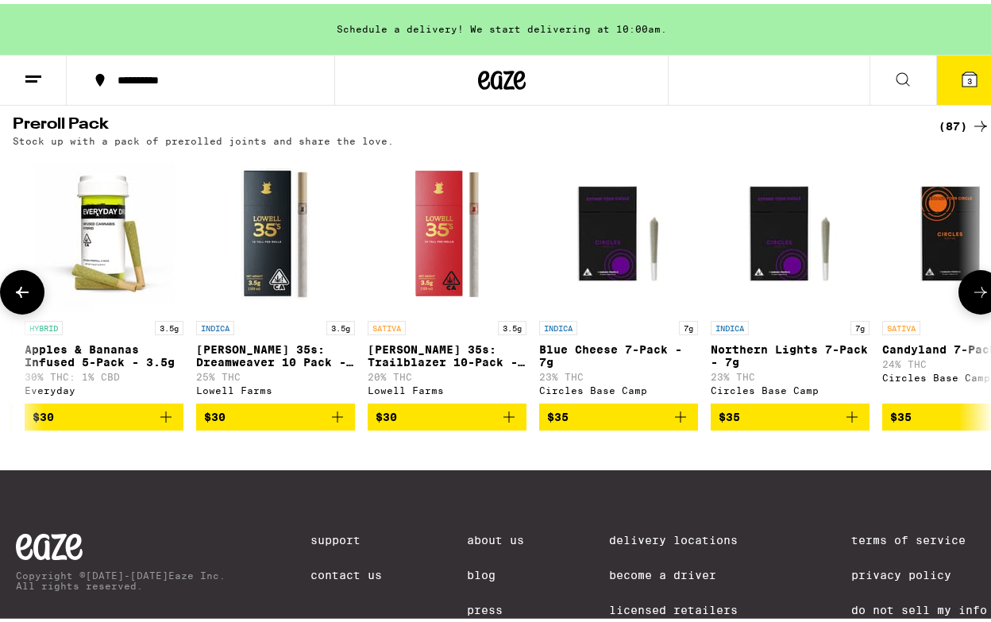
click at [507, 422] on icon "Add to bag" at bounding box center [508, 412] width 19 height 19
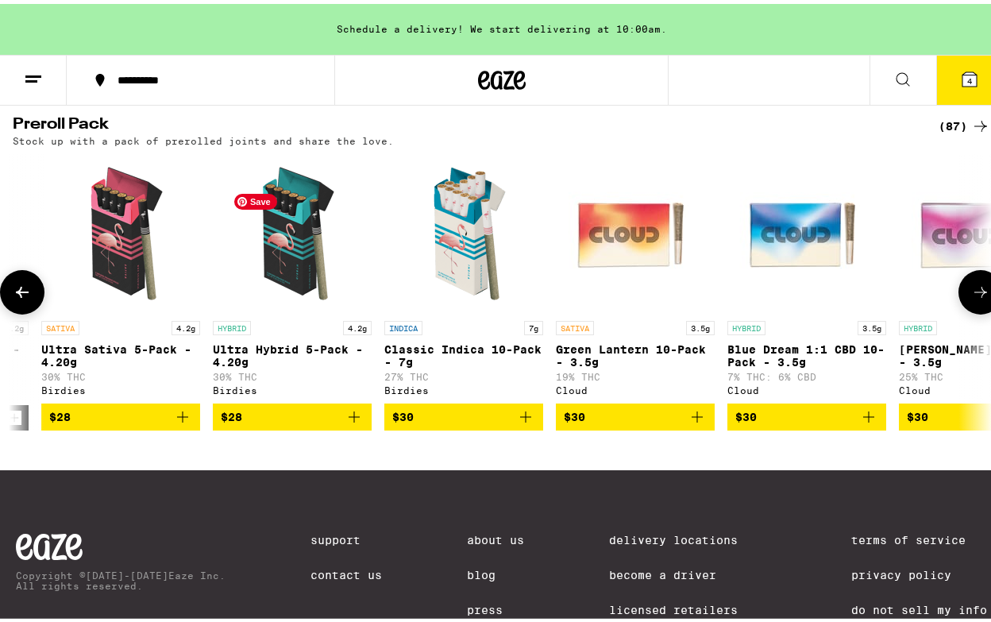
scroll to position [0, 2361]
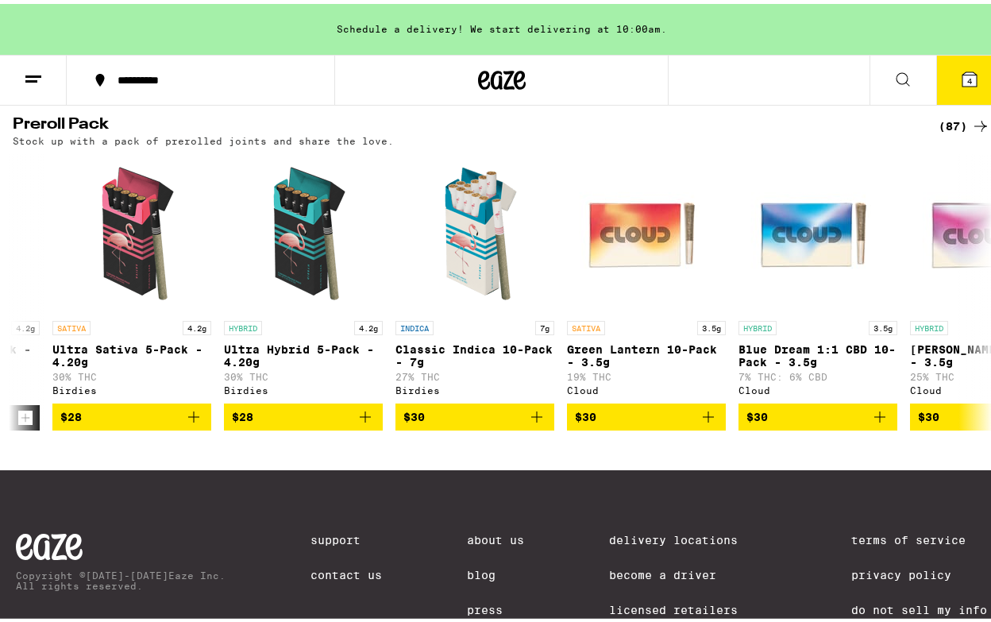
click at [962, 80] on icon at bounding box center [969, 75] width 14 height 14
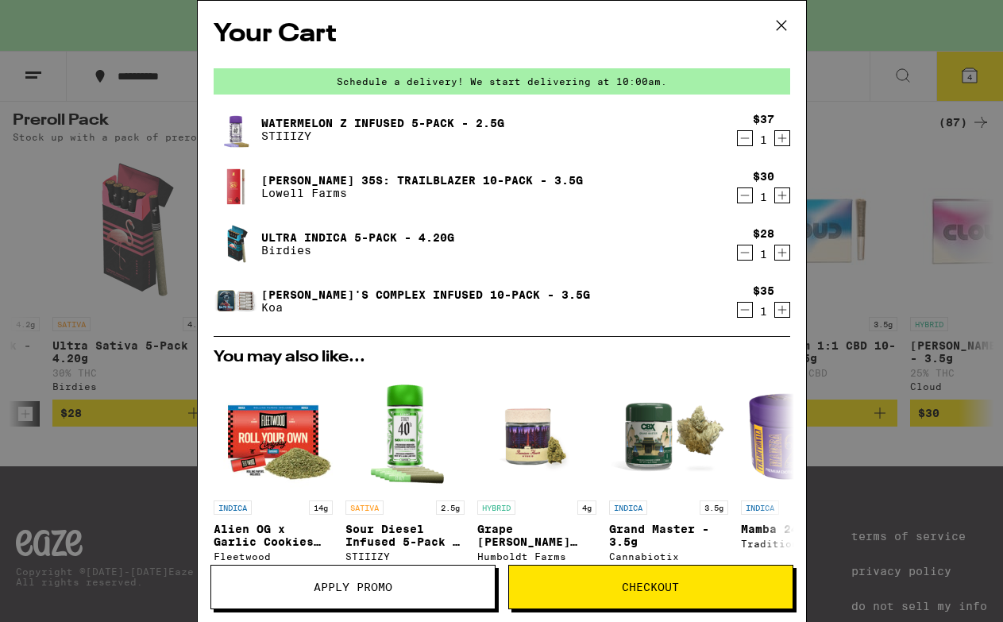
click at [776, 23] on icon at bounding box center [781, 25] width 24 height 24
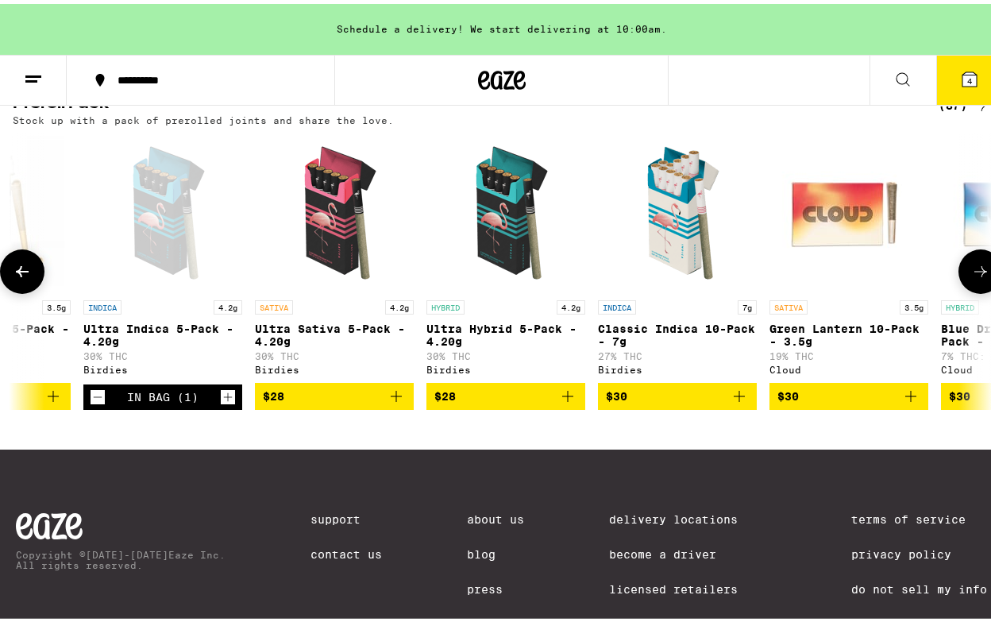
scroll to position [0, 2154]
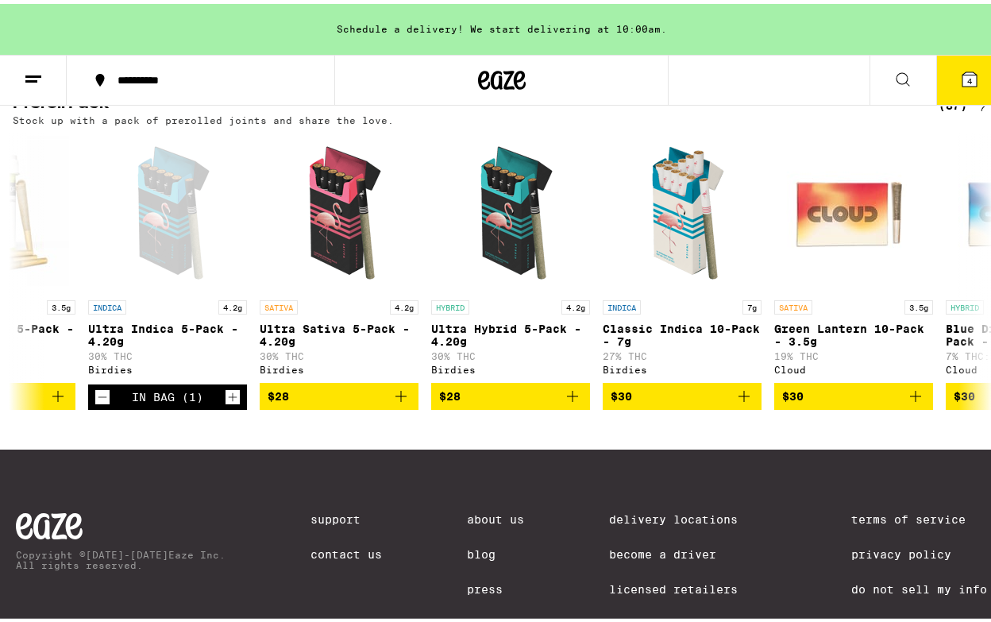
click at [964, 71] on icon at bounding box center [969, 75] width 14 height 14
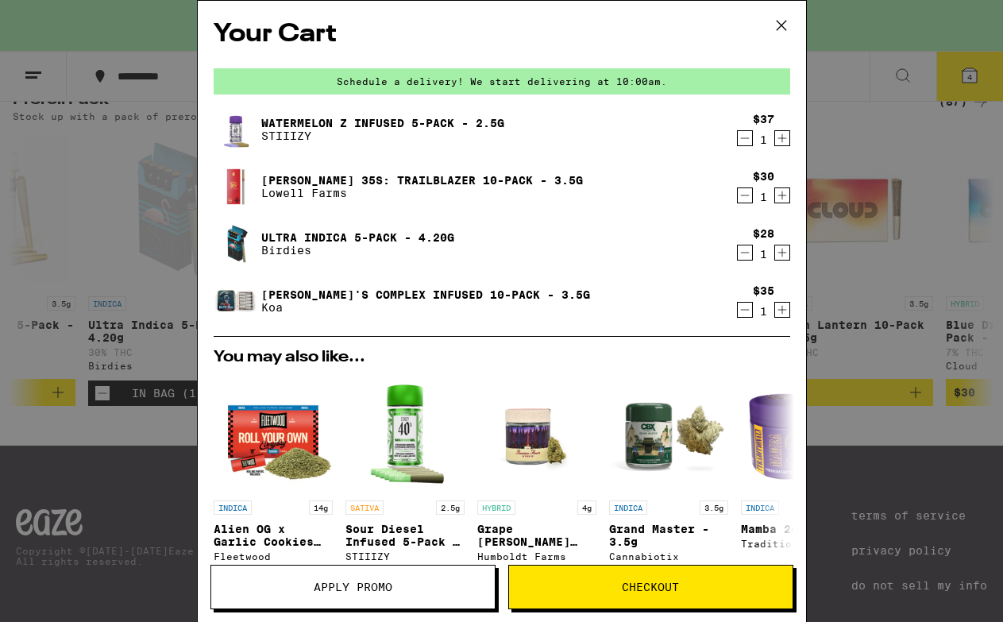
click at [787, 24] on icon at bounding box center [781, 25] width 24 height 24
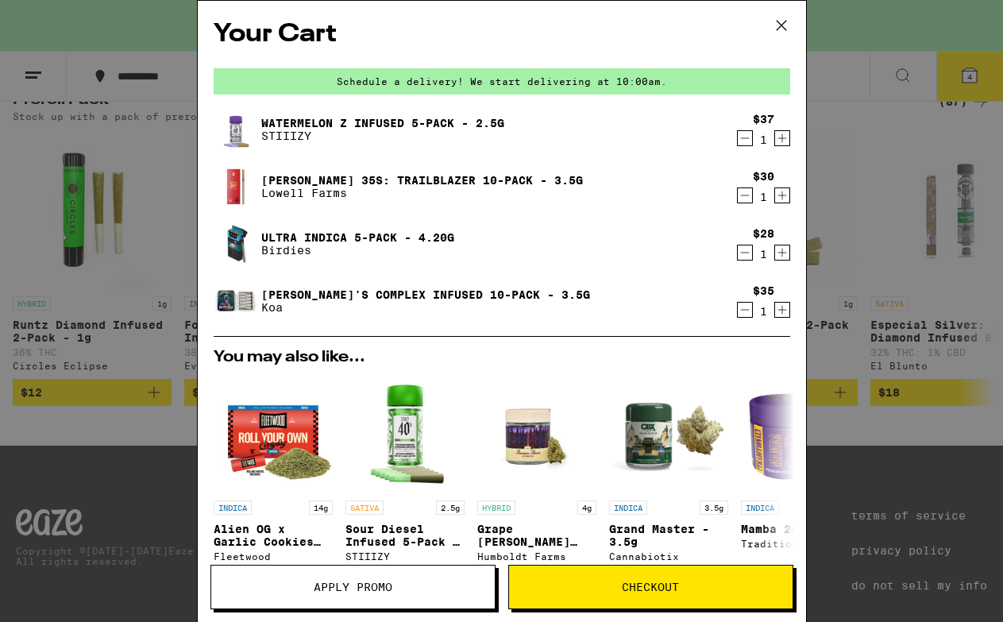
click at [780, 28] on icon at bounding box center [781, 25] width 24 height 24
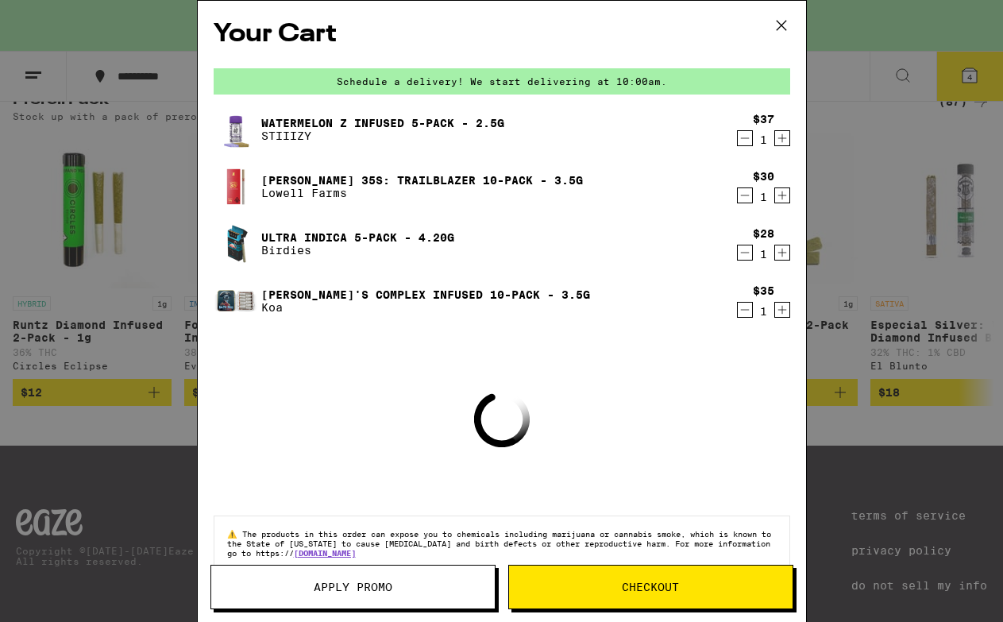
click at [782, 25] on icon at bounding box center [781, 25] width 24 height 24
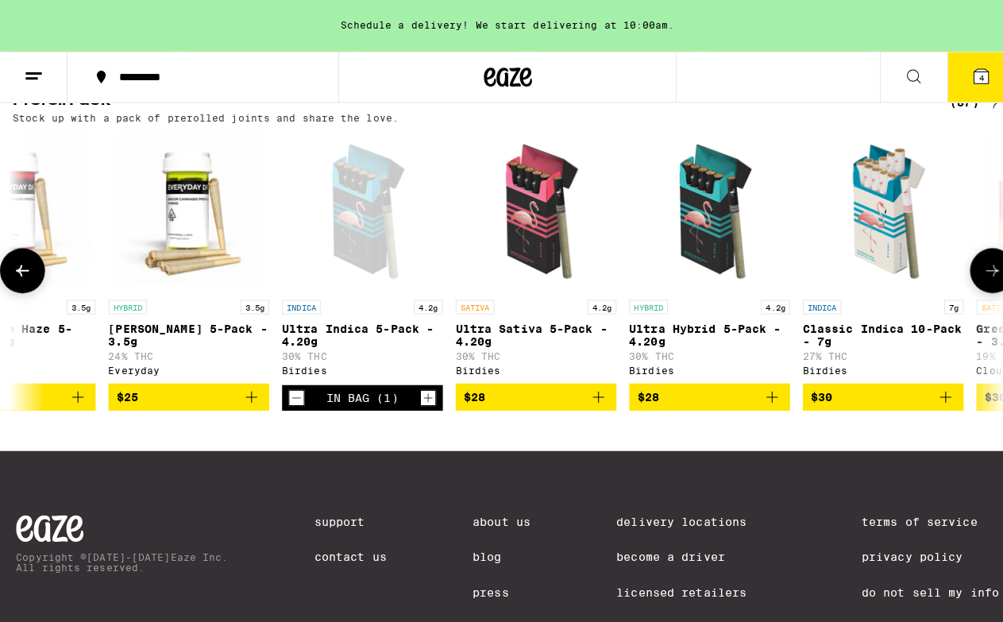
scroll to position [0, 1969]
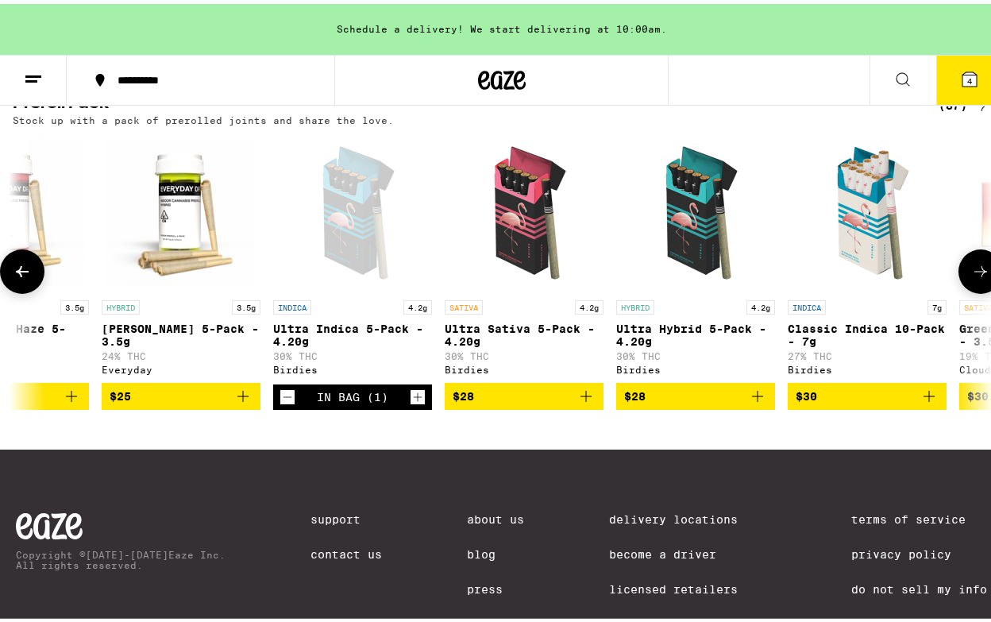
click at [758, 402] on icon "Add to bag" at bounding box center [757, 392] width 19 height 19
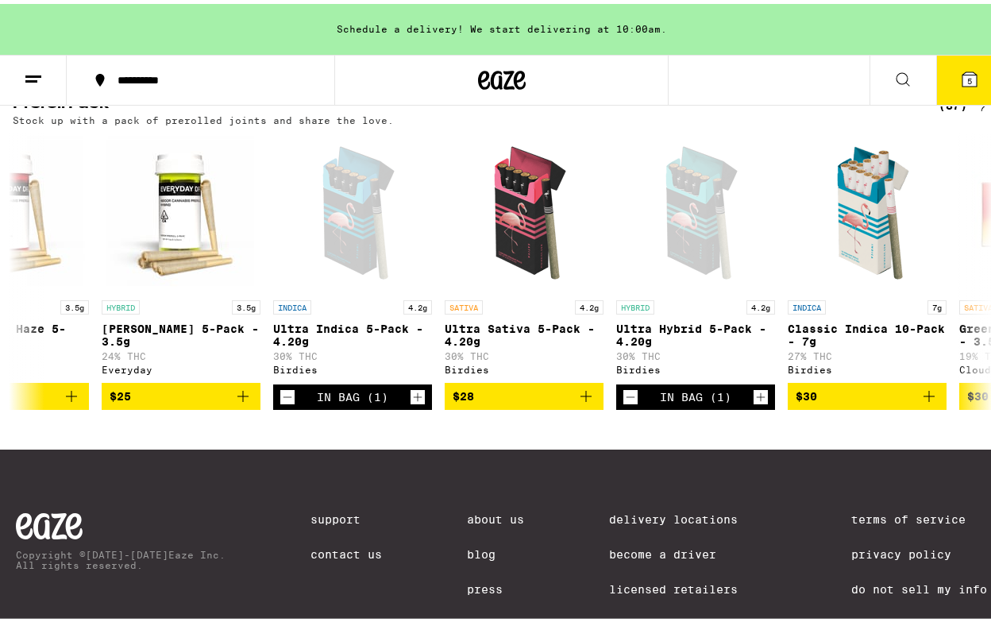
click at [964, 75] on icon at bounding box center [969, 75] width 14 height 14
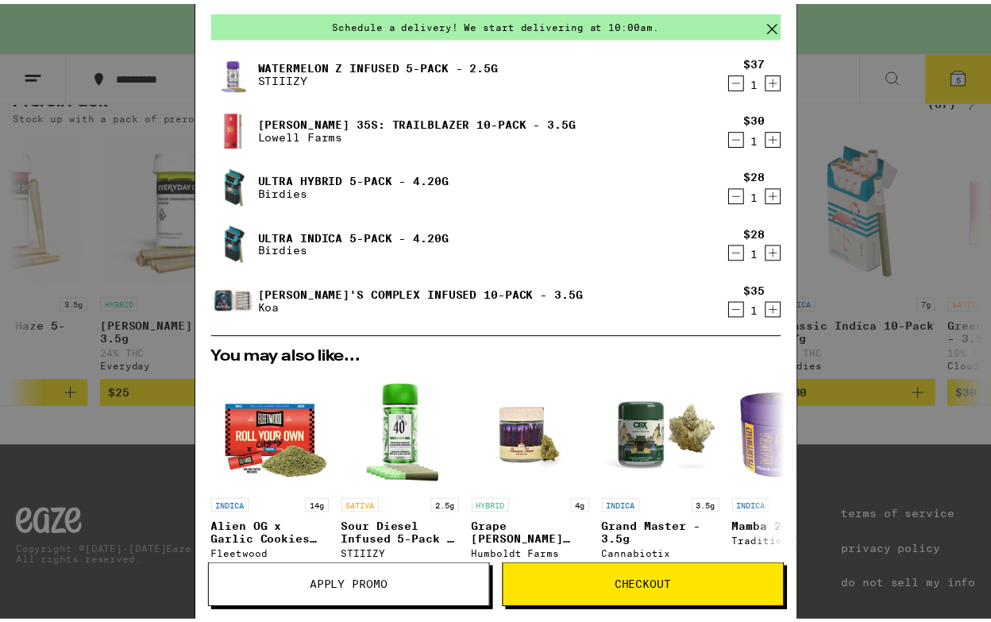
scroll to position [61, 0]
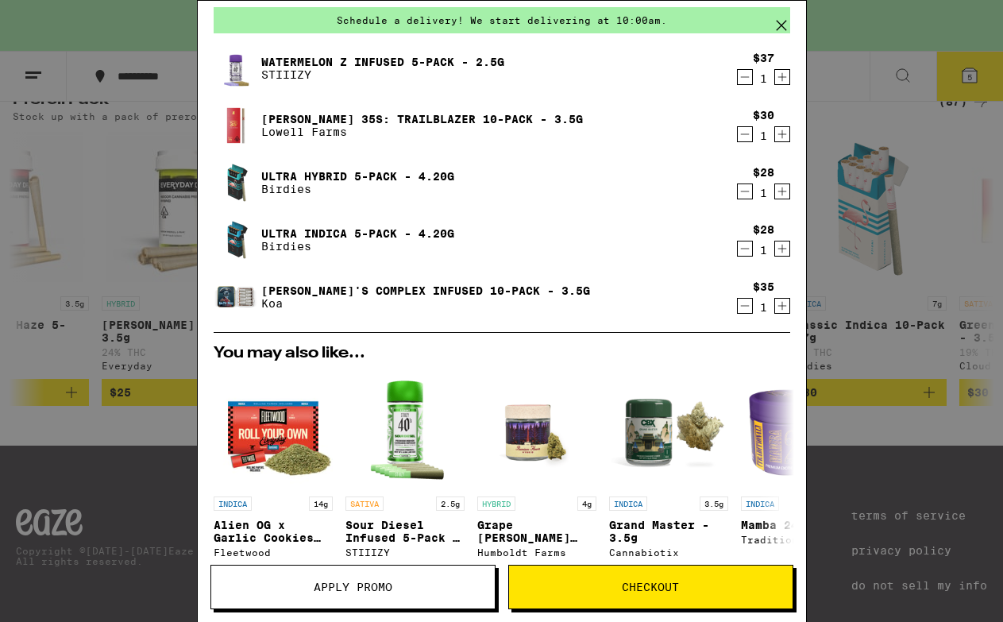
click at [787, 22] on icon at bounding box center [781, 25] width 24 height 24
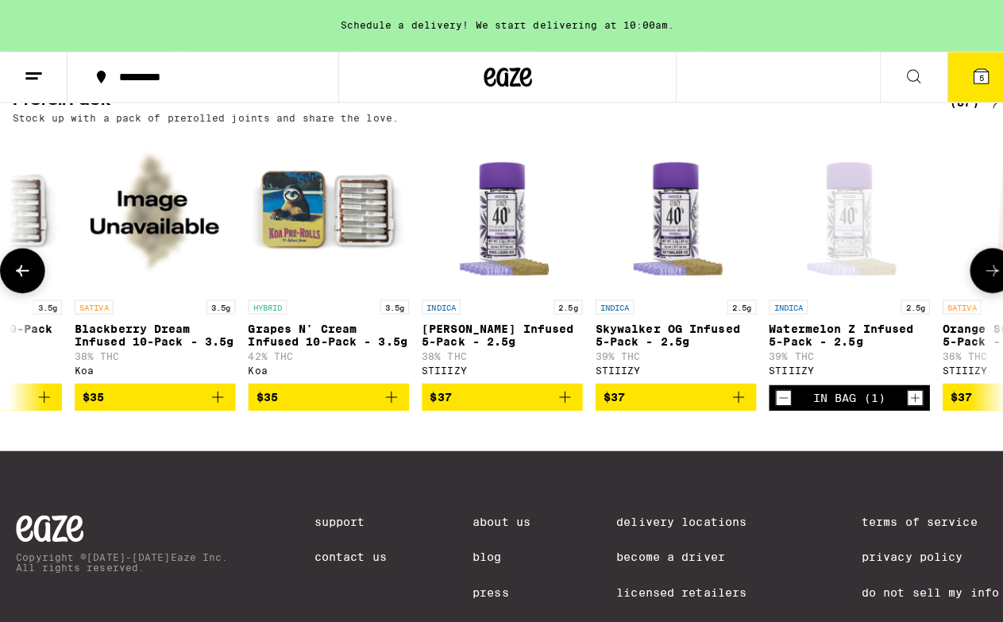
scroll to position [0, 5599]
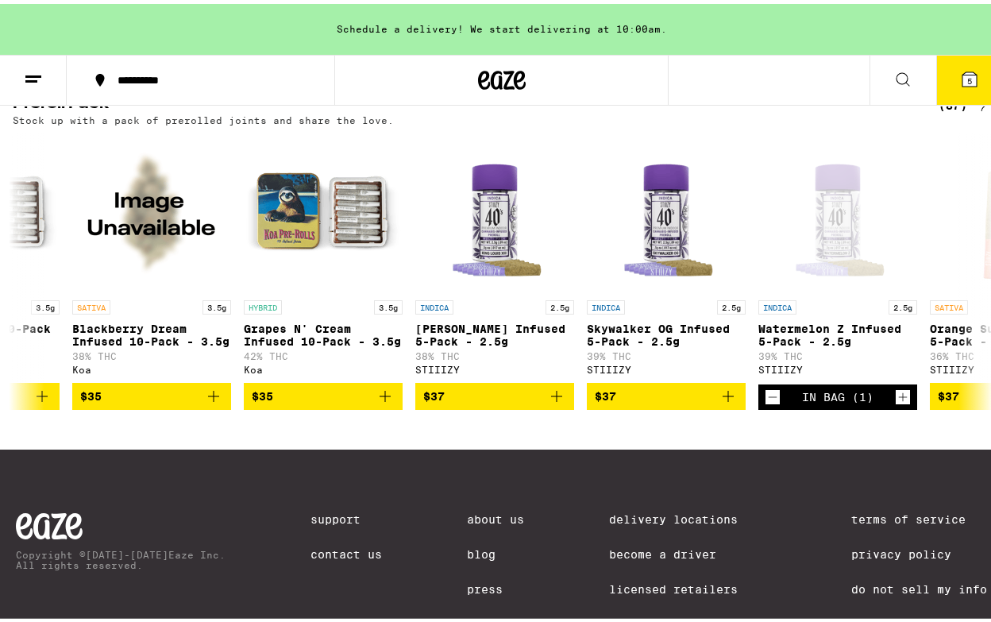
click at [962, 70] on icon at bounding box center [969, 75] width 14 height 14
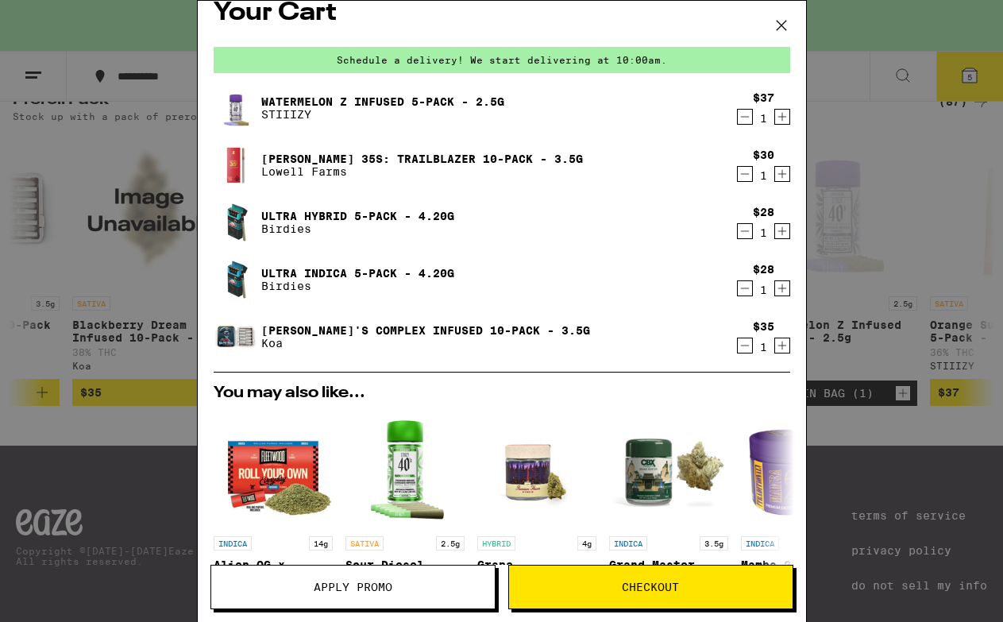
scroll to position [26, 0]
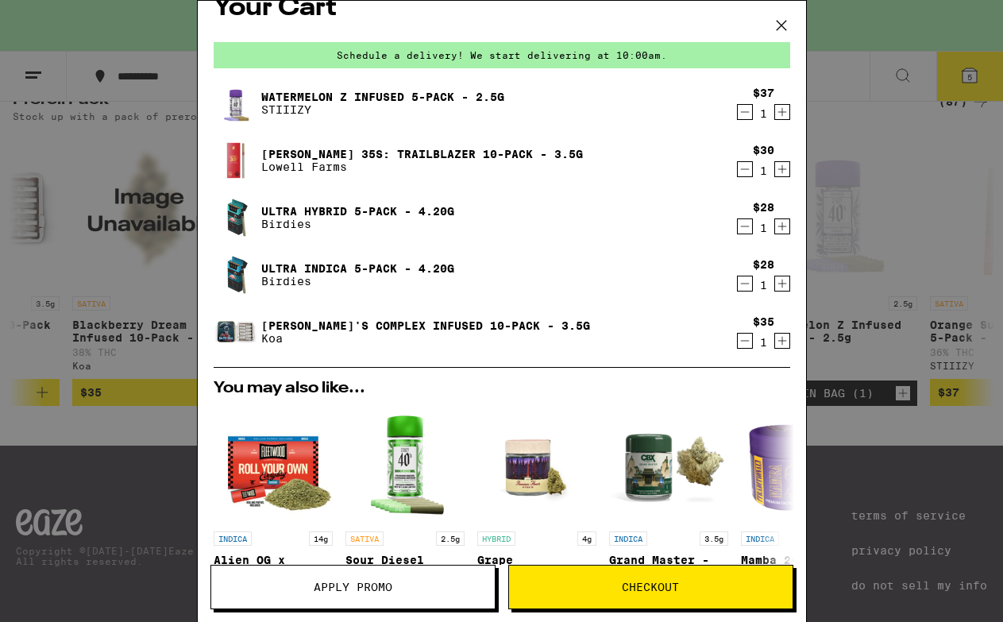
click at [789, 28] on icon at bounding box center [781, 25] width 24 height 24
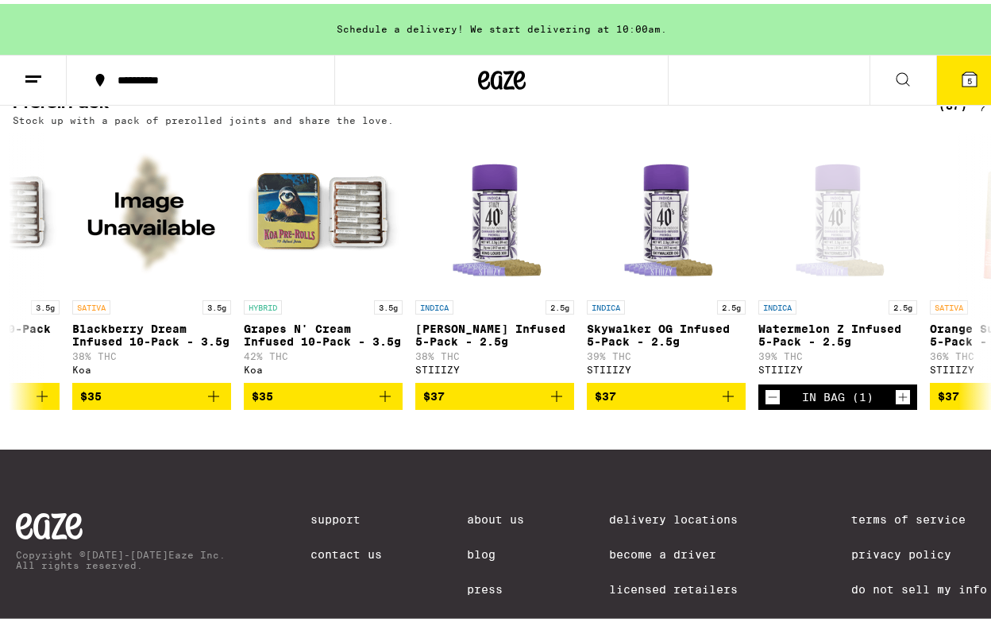
click at [974, 73] on button "5" at bounding box center [969, 76] width 67 height 49
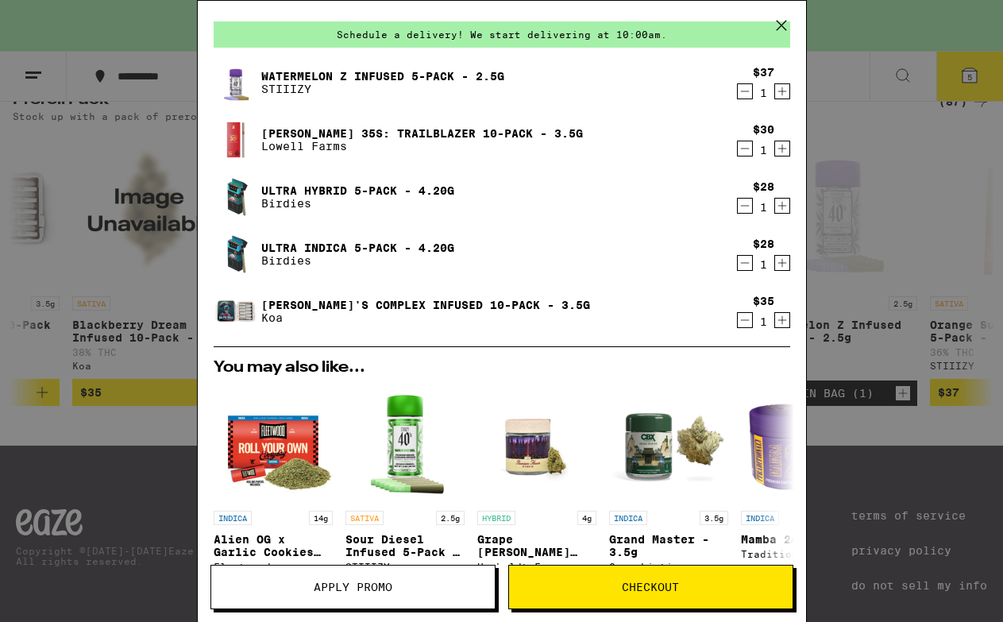
scroll to position [46, 0]
click at [649, 599] on button "Checkout" at bounding box center [650, 586] width 285 height 44
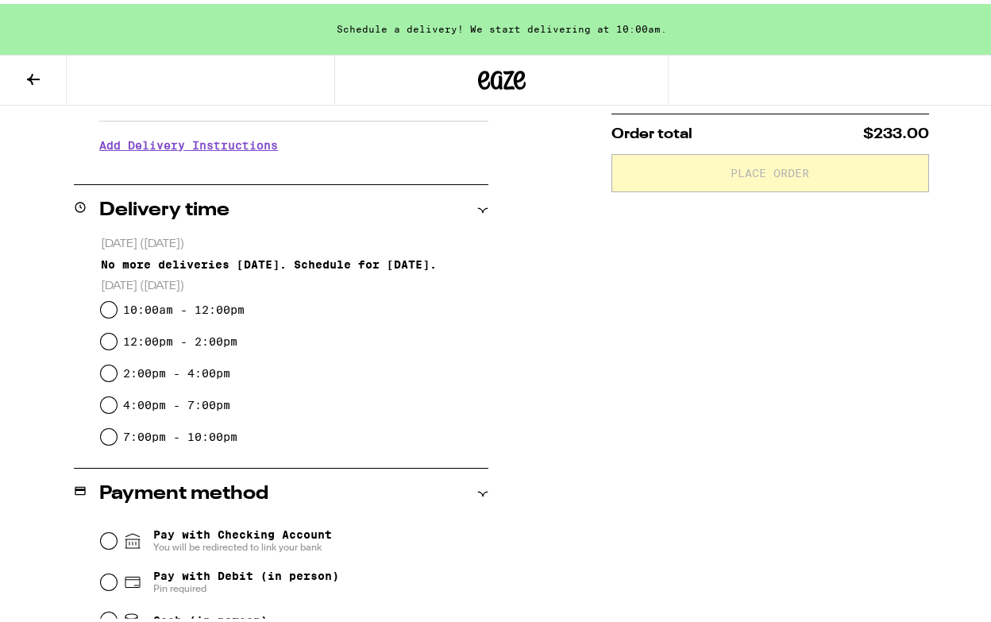
scroll to position [318, 0]
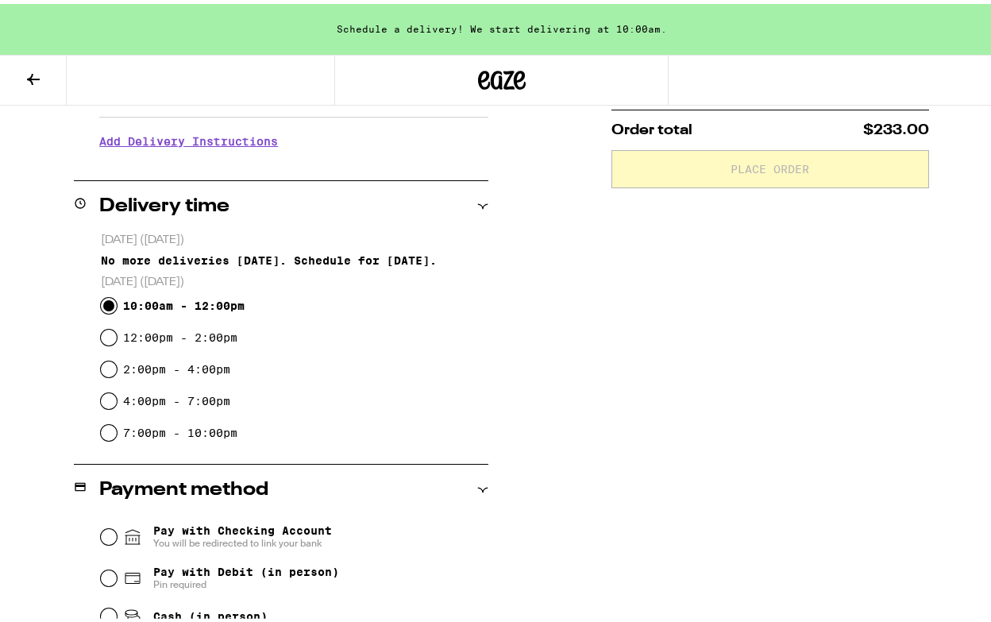
click at [113, 306] on input "10:00am - 12:00pm" at bounding box center [109, 302] width 16 height 16
radio input "true"
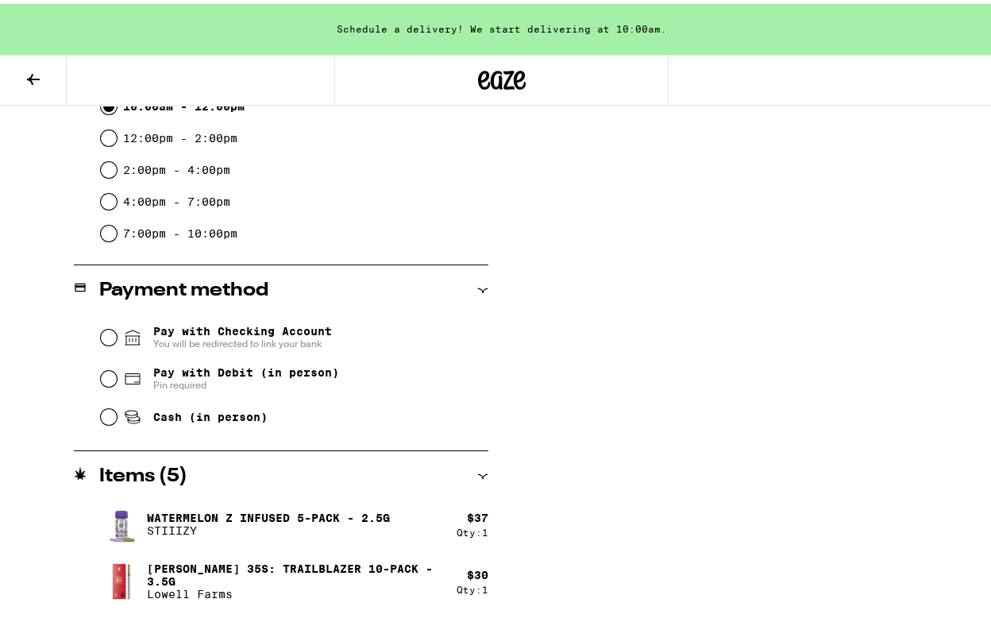
scroll to position [528, 0]
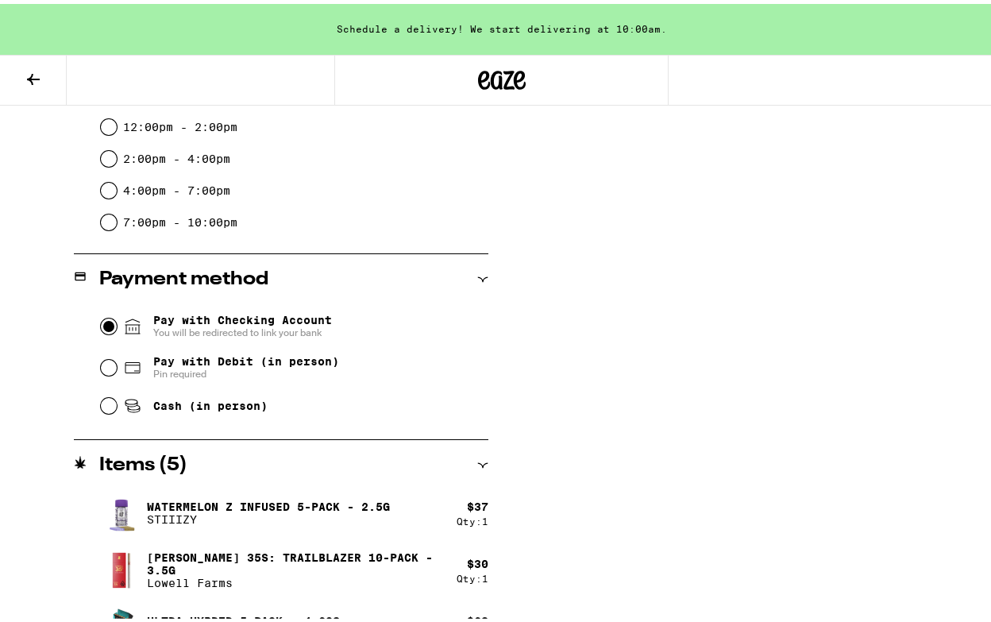
click at [101, 322] on input "Pay with Checking Account You will be redirected to link your bank" at bounding box center [109, 322] width 16 height 16
click at [192, 360] on span "Pay with Debit (in person)" at bounding box center [246, 357] width 186 height 13
click at [117, 360] on input "Pay with Debit (in person) Pin required" at bounding box center [109, 364] width 16 height 16
radio input "true"
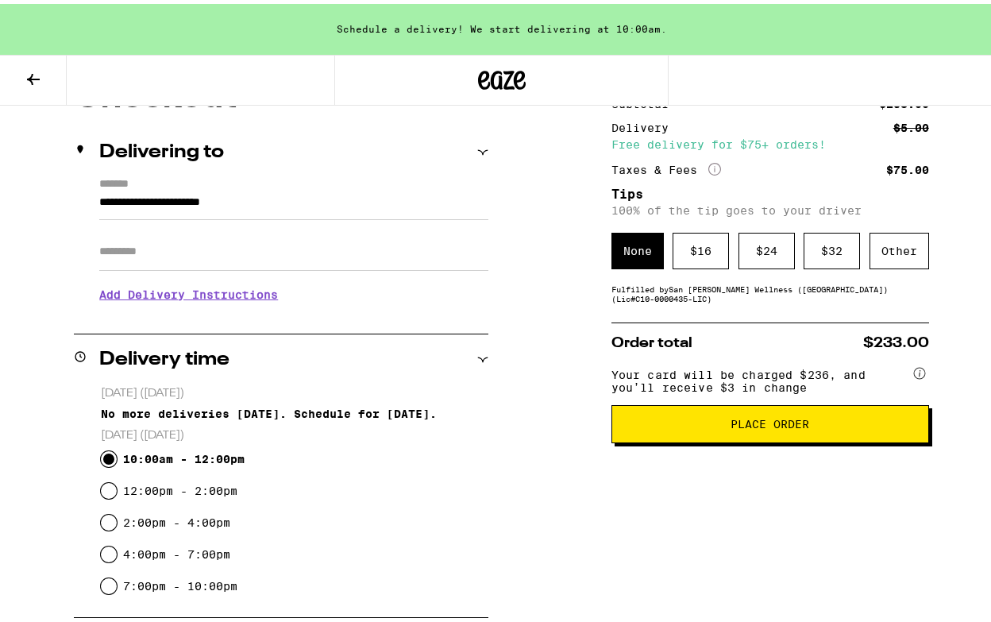
scroll to position [0, 0]
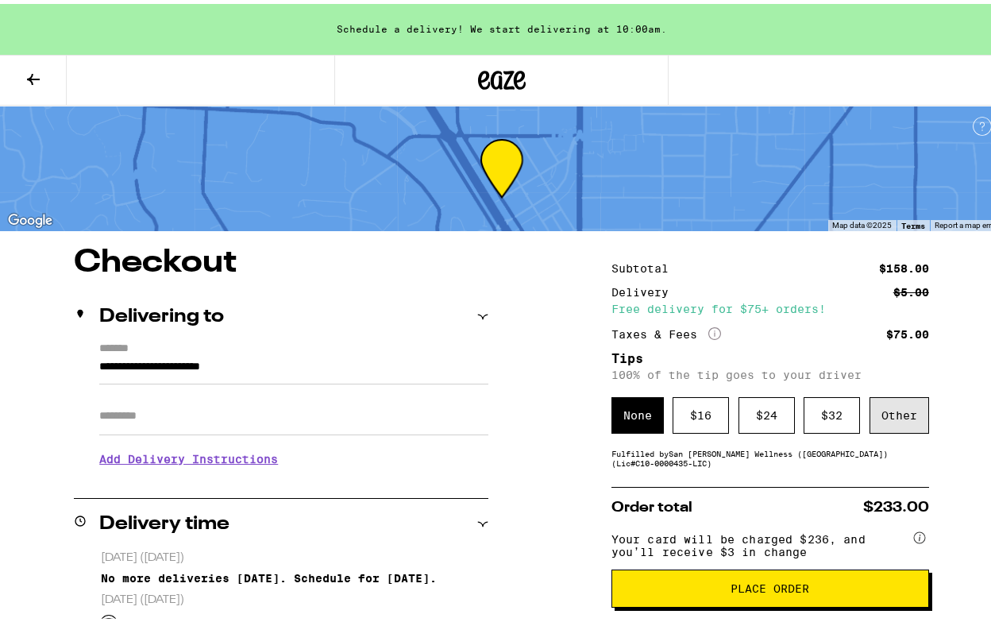
click at [880, 413] on div "Other" at bounding box center [899, 411] width 60 height 37
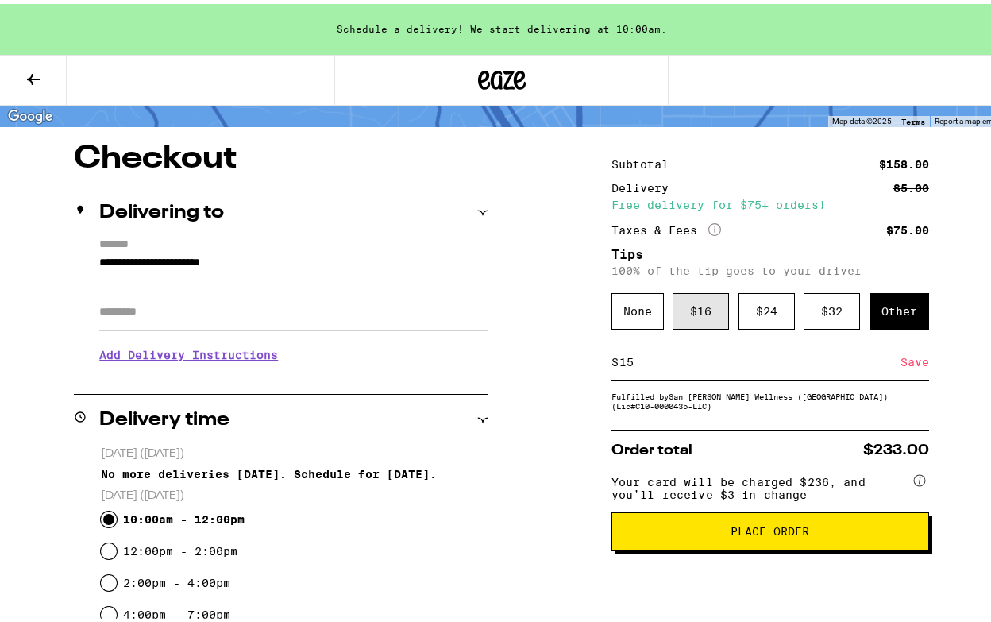
scroll to position [133, 0]
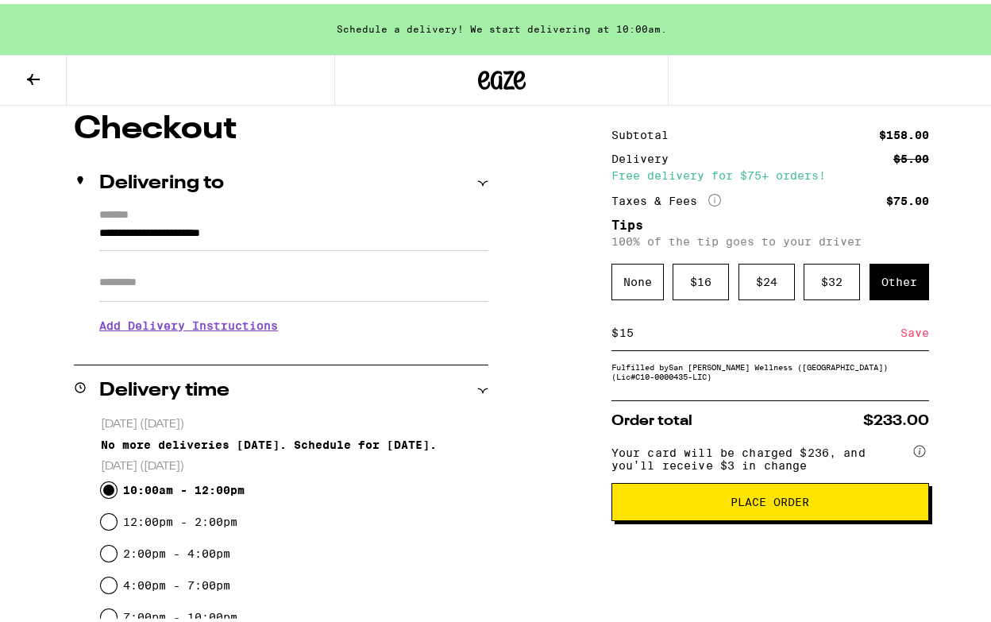
type input "15"
click at [789, 517] on button "Place Order" at bounding box center [770, 498] width 318 height 38
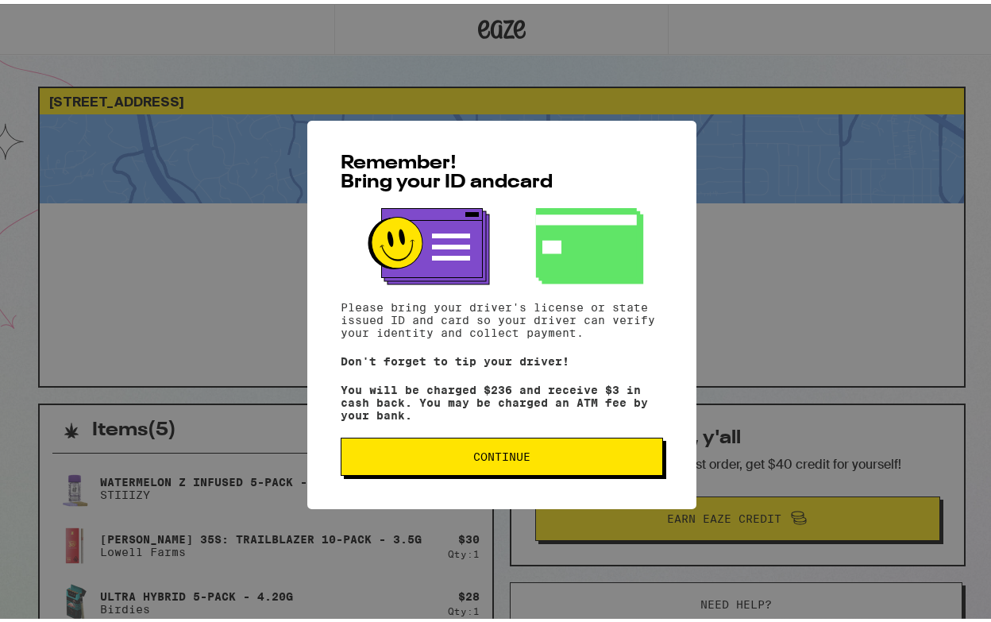
click at [479, 458] on span "Continue" at bounding box center [501, 452] width 57 height 11
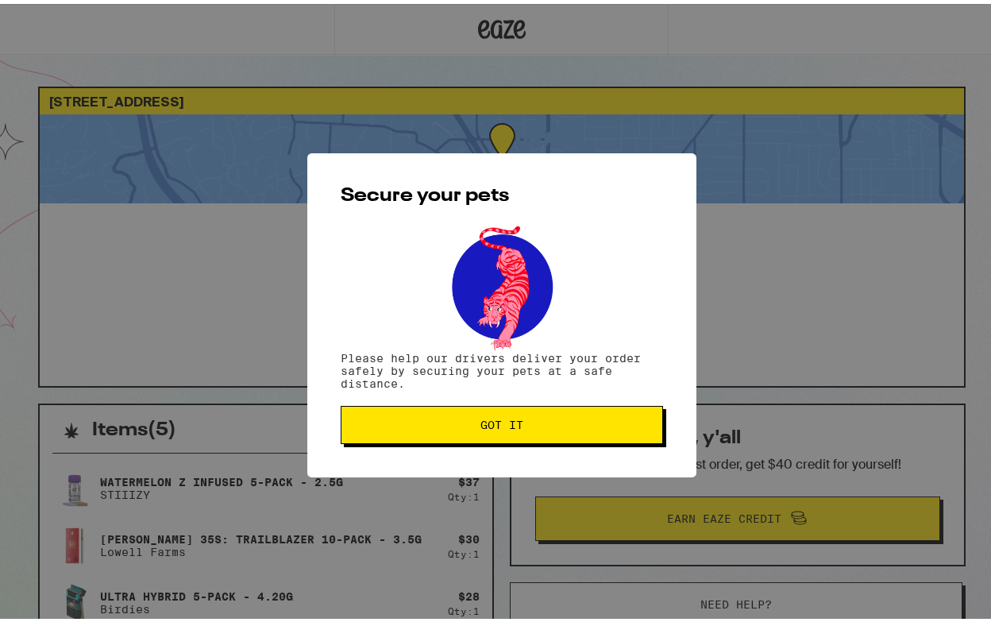
click at [492, 426] on span "Got it" at bounding box center [501, 420] width 43 height 11
